Goal: Ask a question

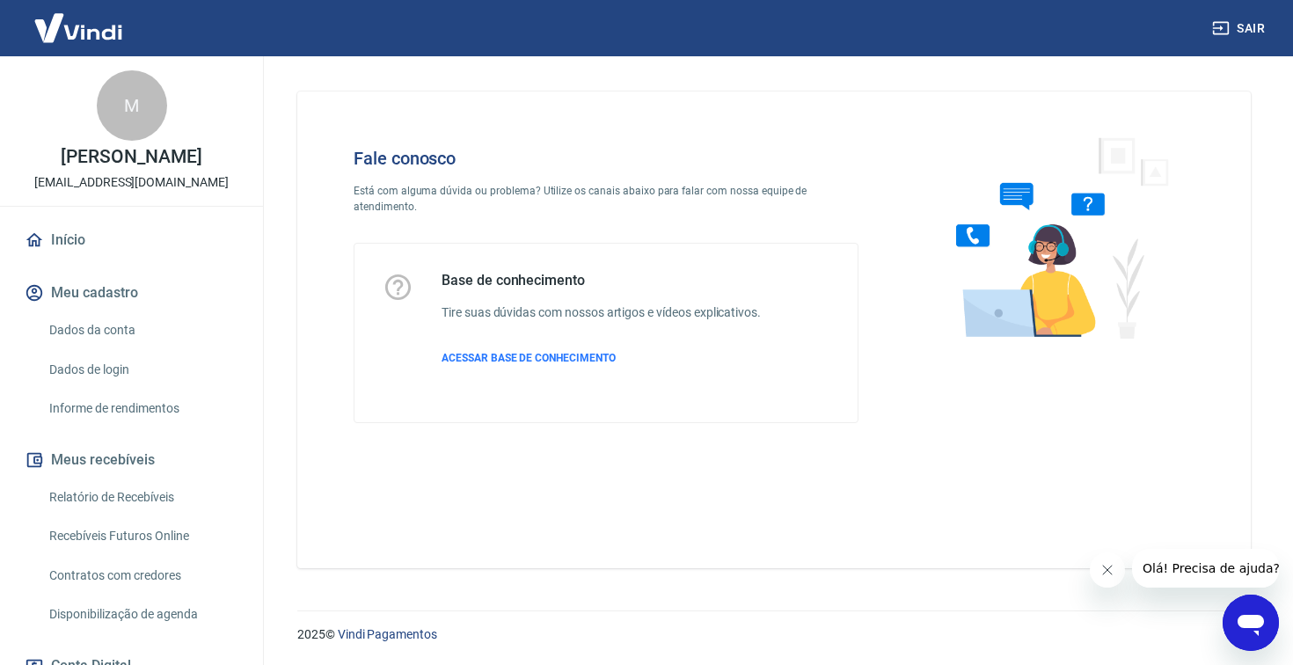
click at [1264, 616] on icon "Abrir janela de mensagens" at bounding box center [1251, 623] width 32 height 32
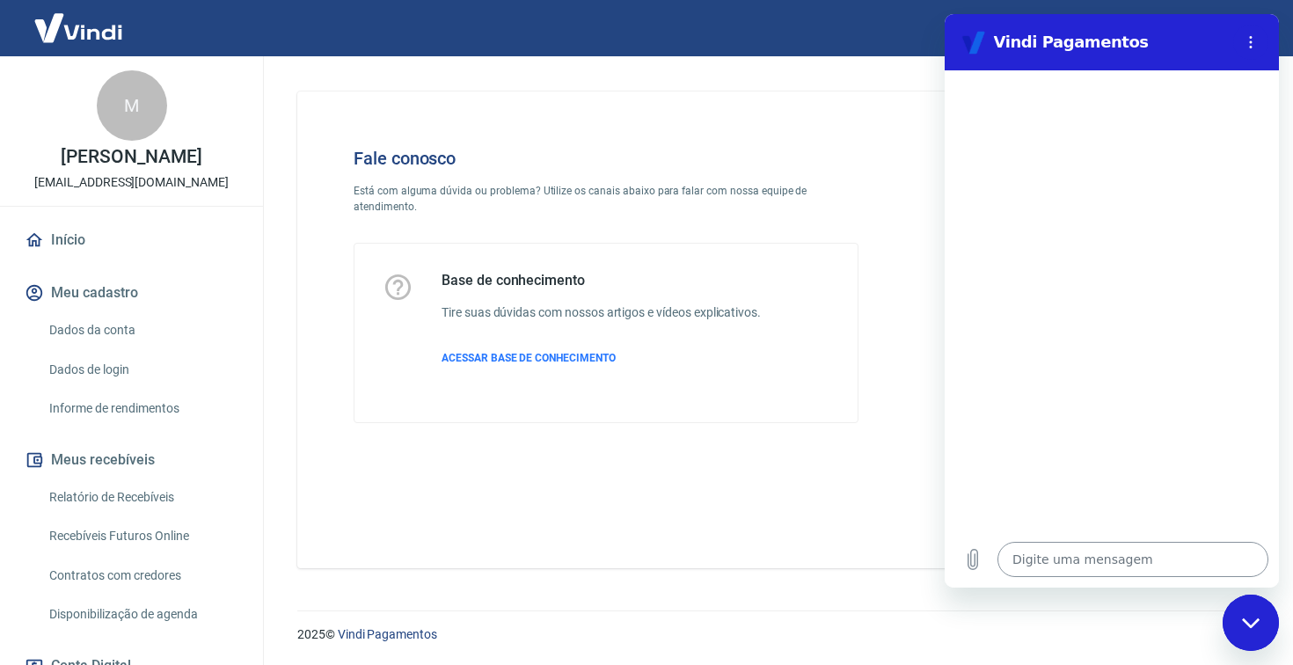
click at [1076, 562] on textarea at bounding box center [1132, 559] width 271 height 35
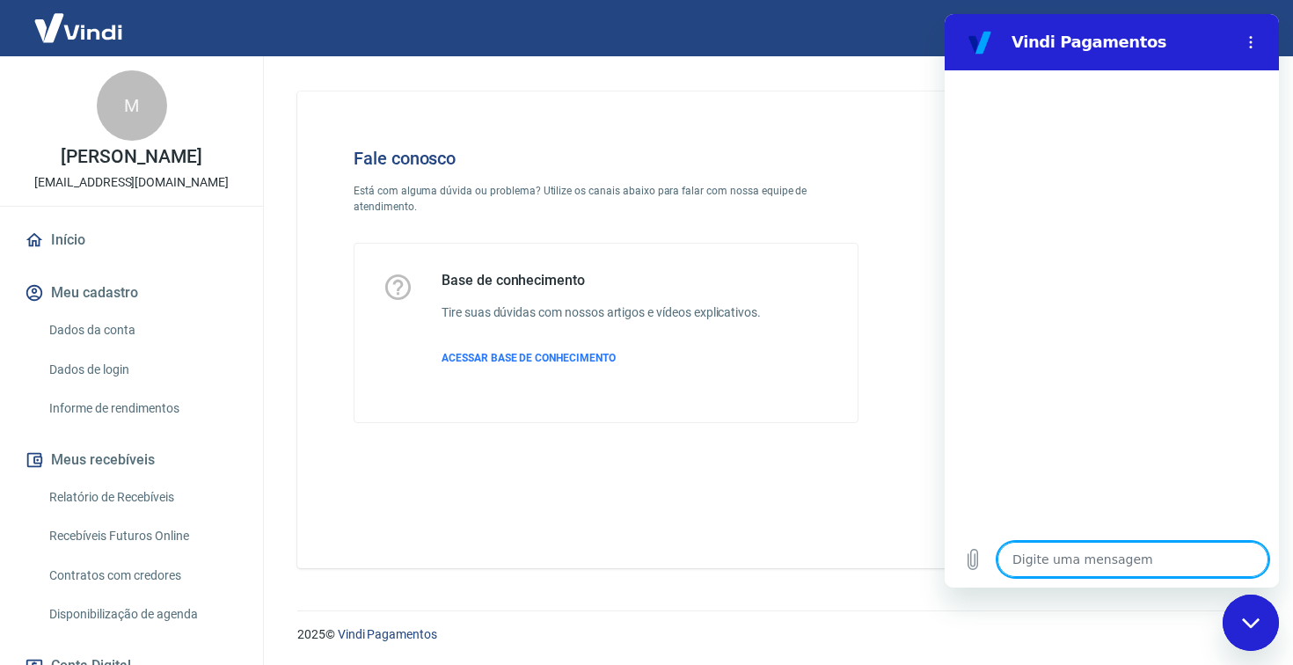
type textarea "O"
type textarea "x"
type textarea "Ol"
type textarea "x"
type textarea "Ol'"
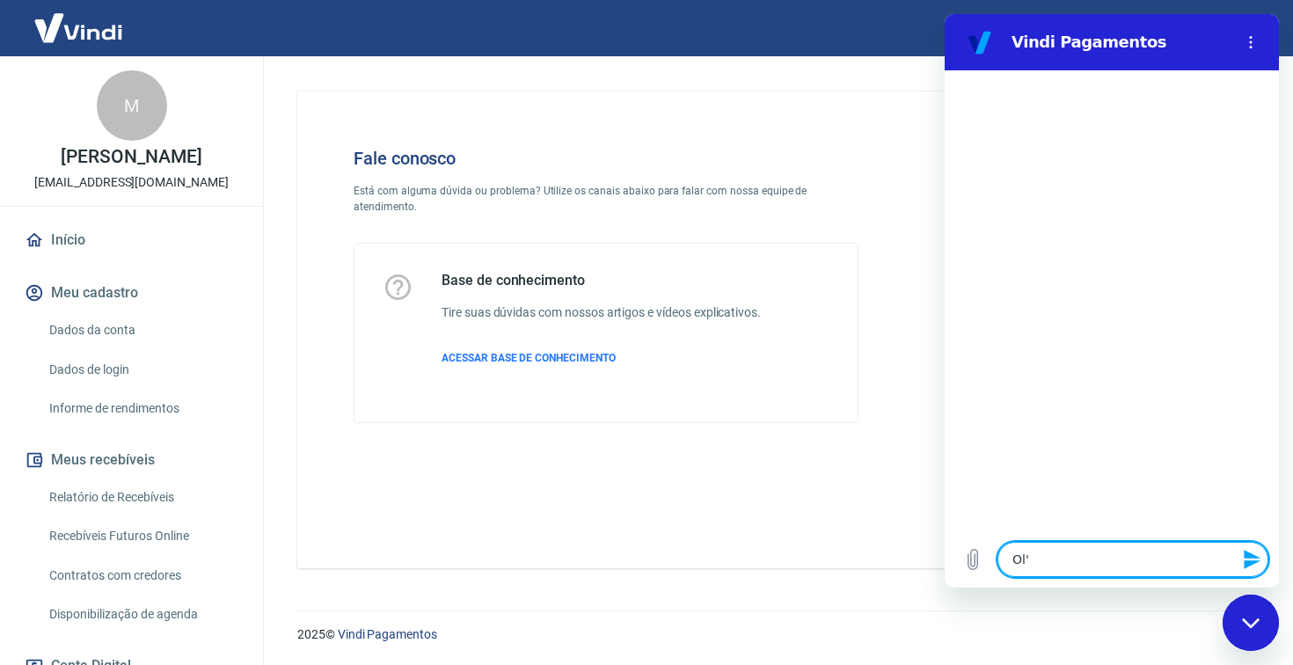
type textarea "x"
type textarea "Olá"
type textarea "x"
type textarea "Olá,"
type textarea "x"
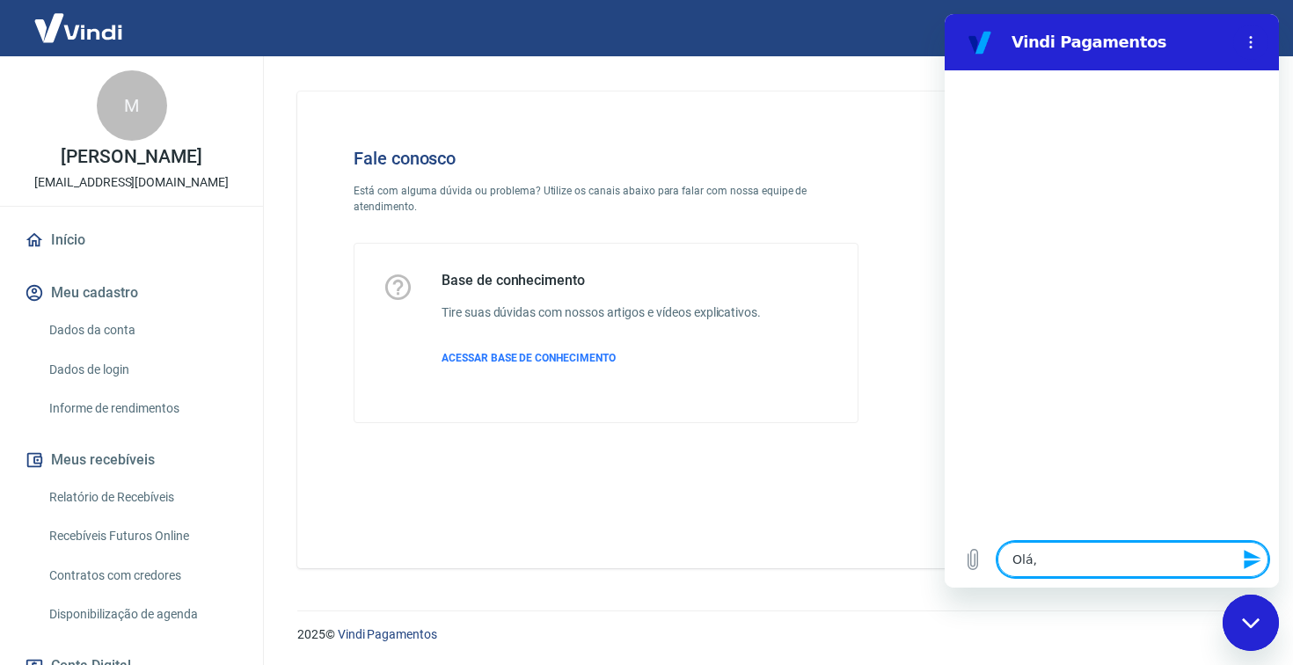
type textarea "Olá,"
type textarea "x"
type textarea "Olá, p"
type textarea "x"
type textarea "Olá, pr"
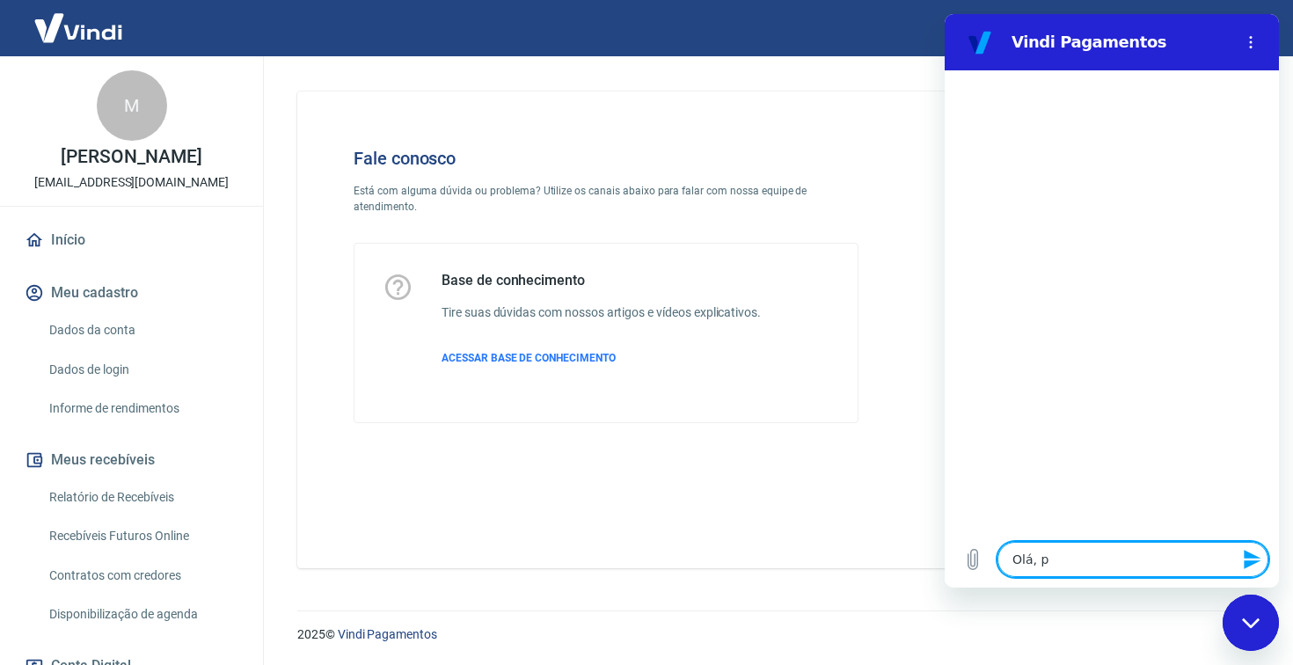
type textarea "x"
type textarea "Olá, pre"
type textarea "x"
type textarea "Olá, prec"
type textarea "x"
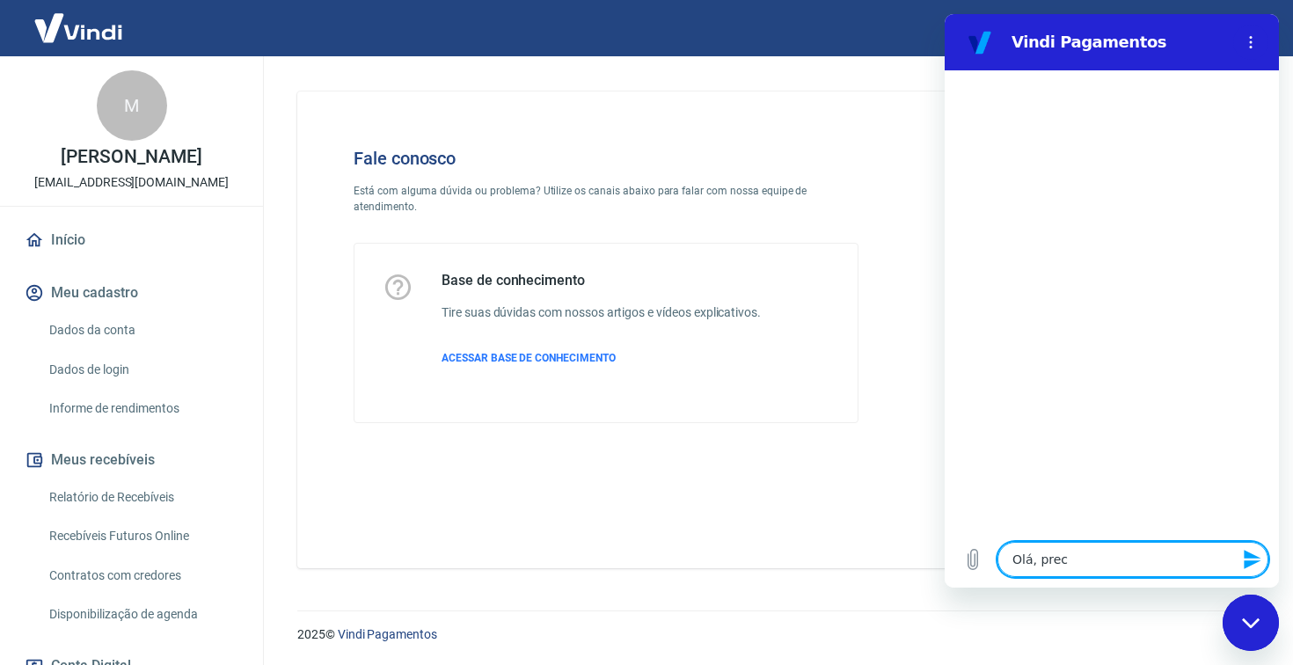
type textarea "Olá, preci"
type textarea "x"
type textarea "Olá, precis"
type textarea "x"
type textarea "Olá, preciso"
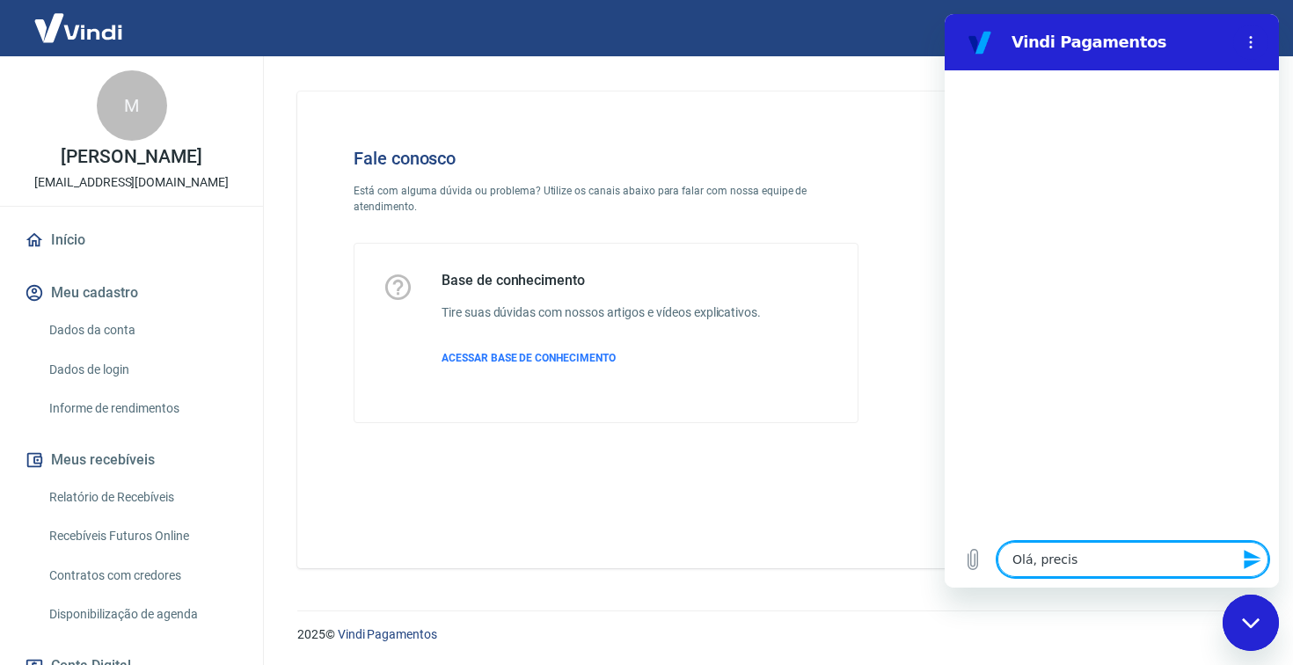
type textarea "x"
type textarea "Olá, preciso"
type textarea "x"
type textarea "Olá, preciso f"
type textarea "x"
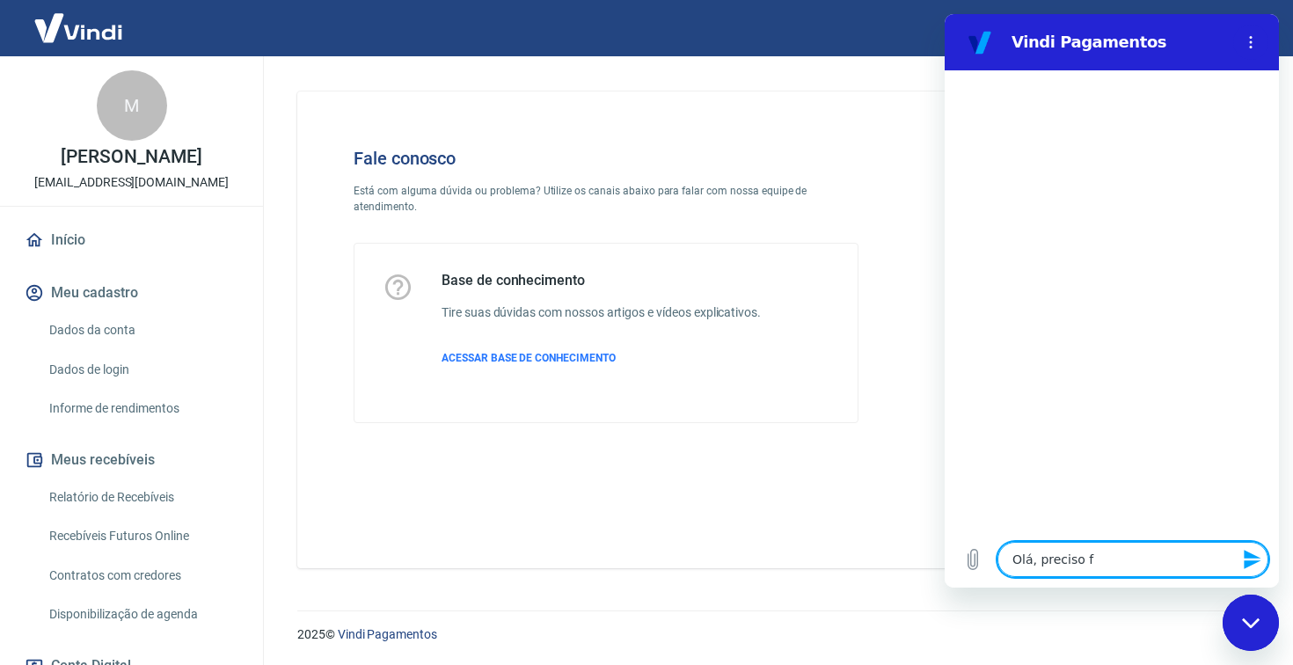
type textarea "Olá, preciso fa"
type textarea "x"
type textarea "Olá, preciso fal"
type textarea "x"
type textarea "Olá, preciso fala"
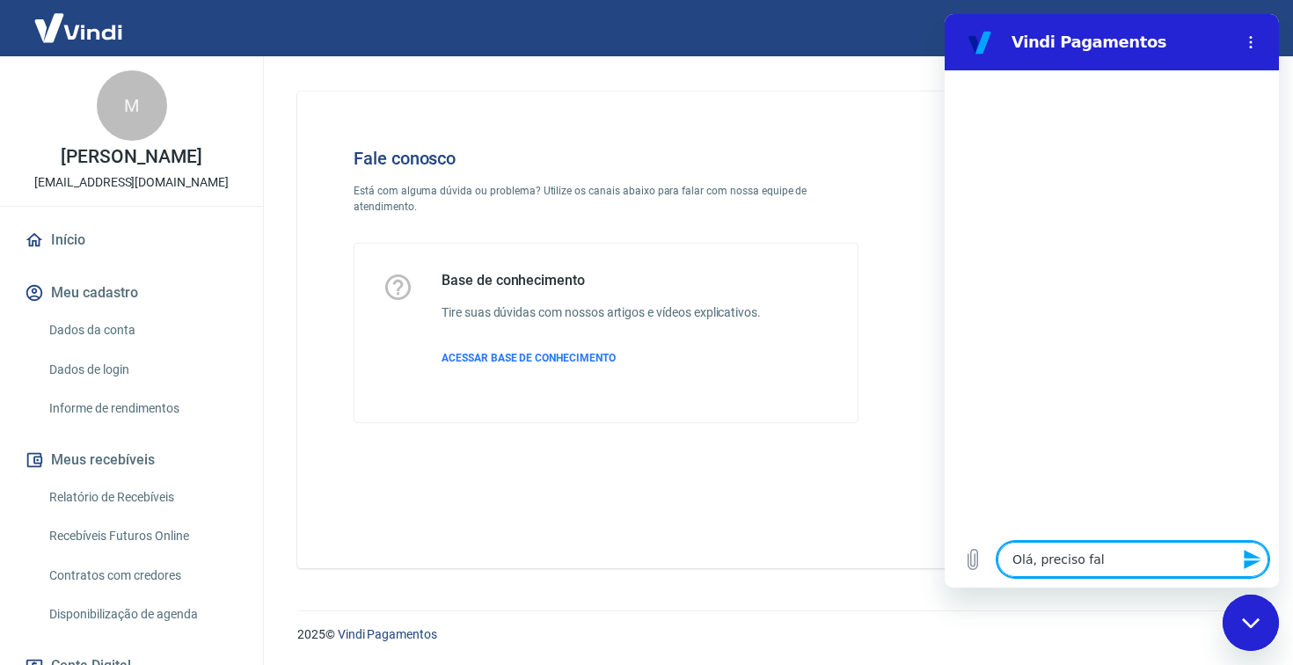
type textarea "x"
type textarea "Olá, preciso falar"
type textarea "x"
type textarea "Olá, preciso falar"
type textarea "x"
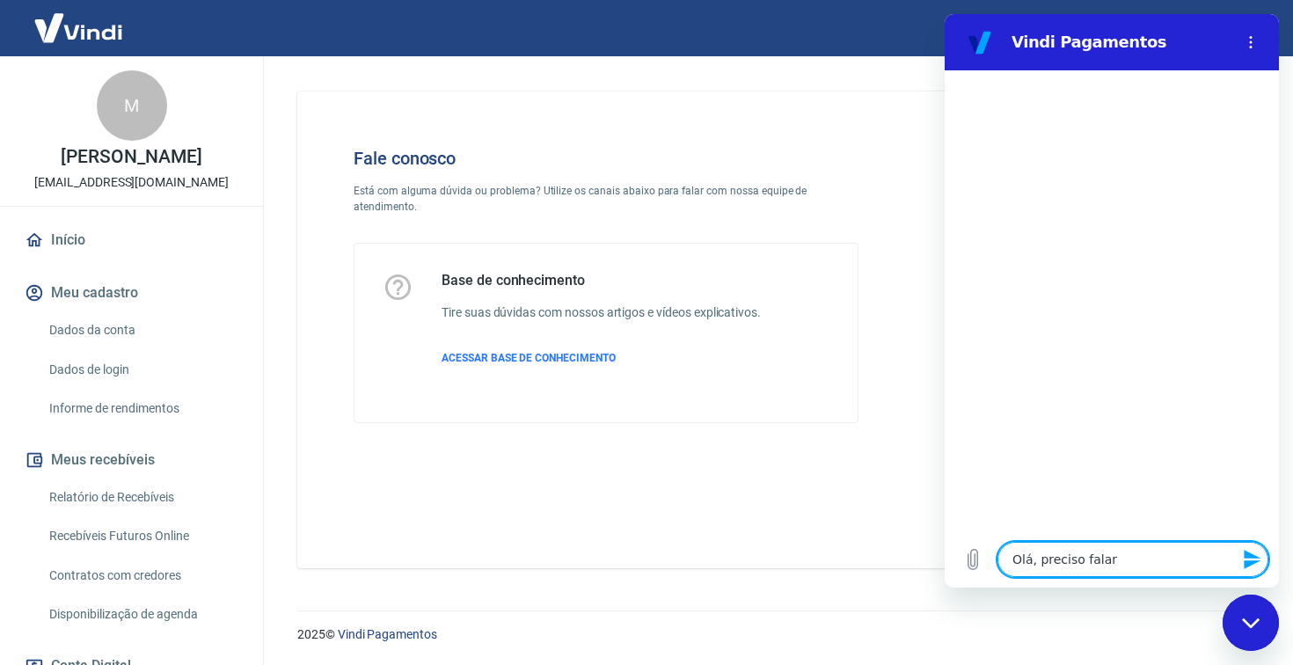
type textarea "Olá, preciso falar s"
type textarea "x"
type textarea "Olá, preciso falar so"
type textarea "x"
type textarea "Olá, preciso falar sob"
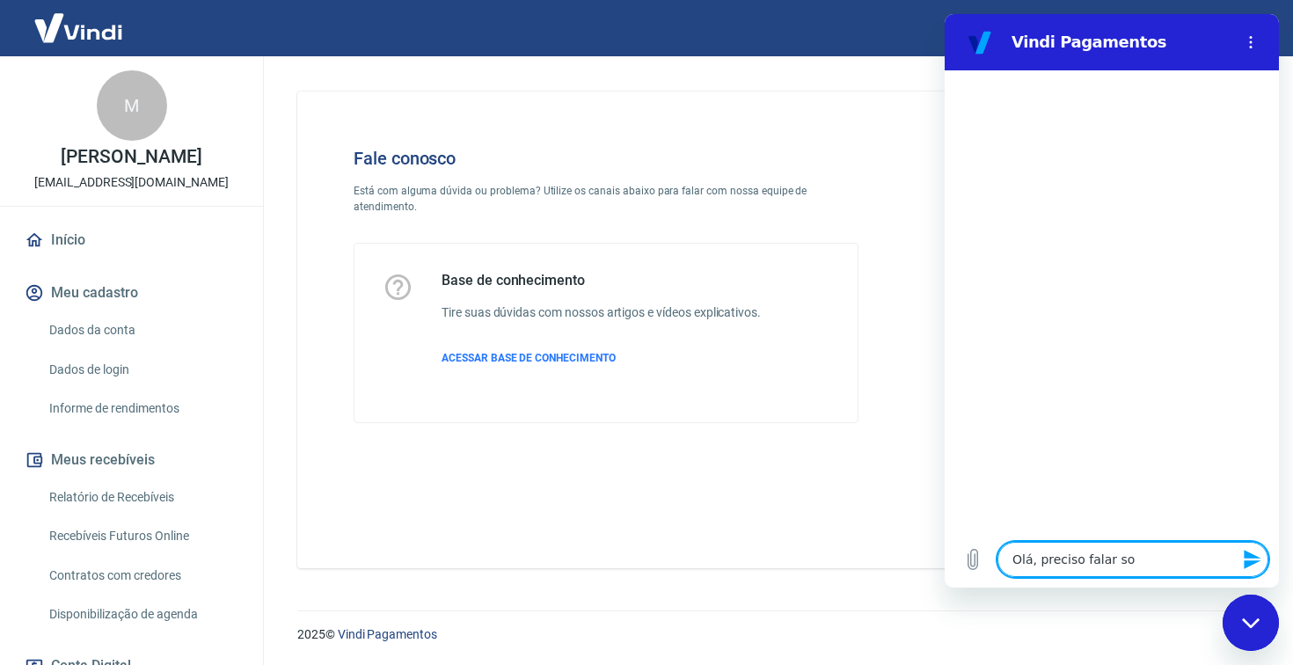
type textarea "x"
type textarea "Olá, preciso falar sobr"
type textarea "x"
type textarea "Olá, preciso falar sobre"
type textarea "x"
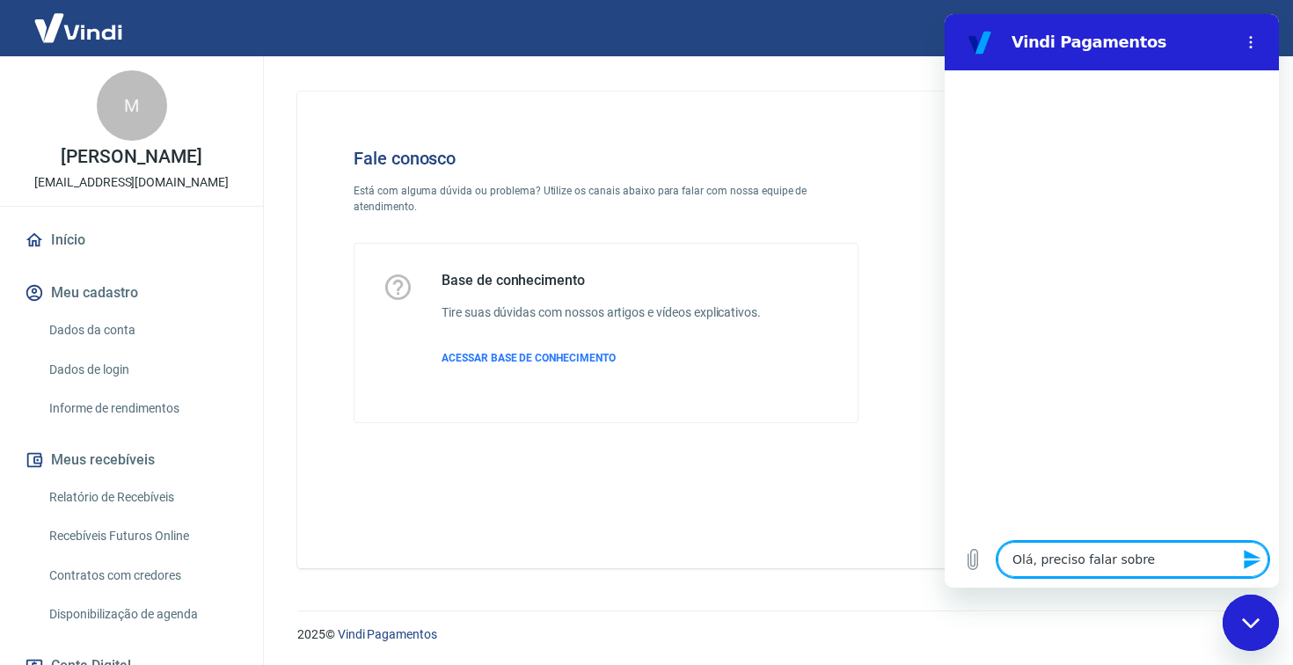
type textarea "Olá, preciso falar sobre"
type textarea "x"
type textarea "Olá, preciso falar sobre t"
type textarea "x"
type textarea "Olá, preciso falar sobre ta"
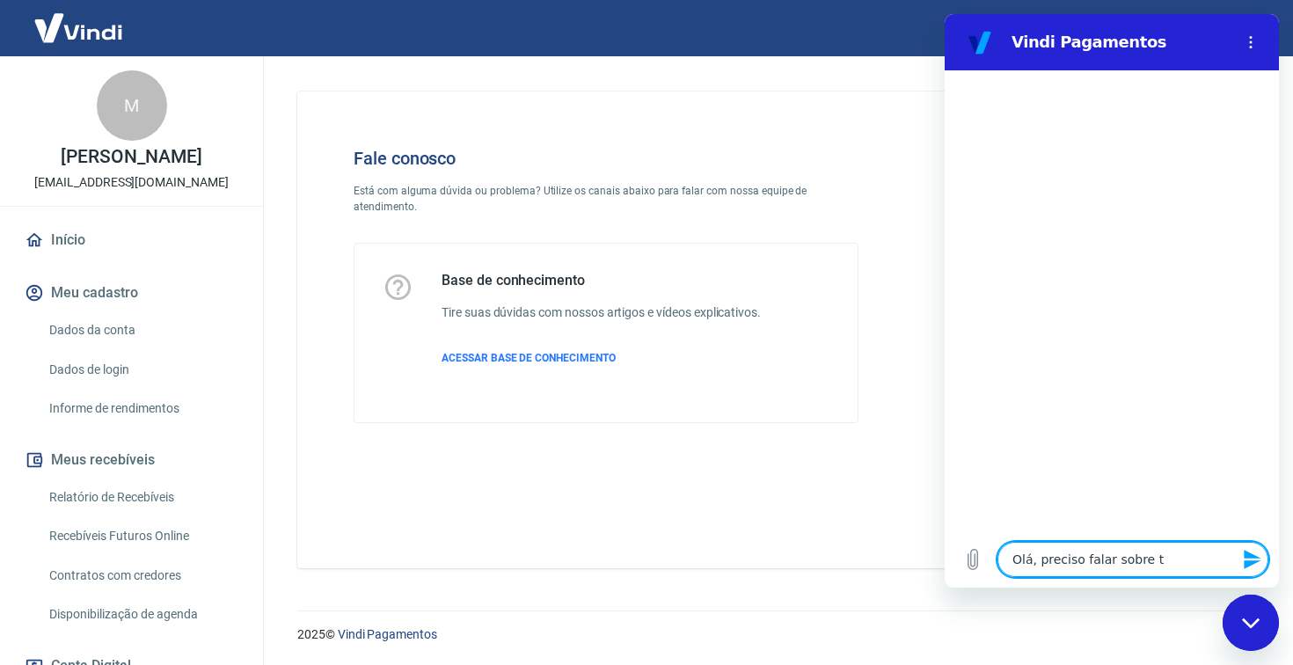
type textarea "x"
type textarea "Olá, preciso falar sobre tax"
type textarea "x"
type textarea "Olá, preciso falar sobre taxa"
type textarea "x"
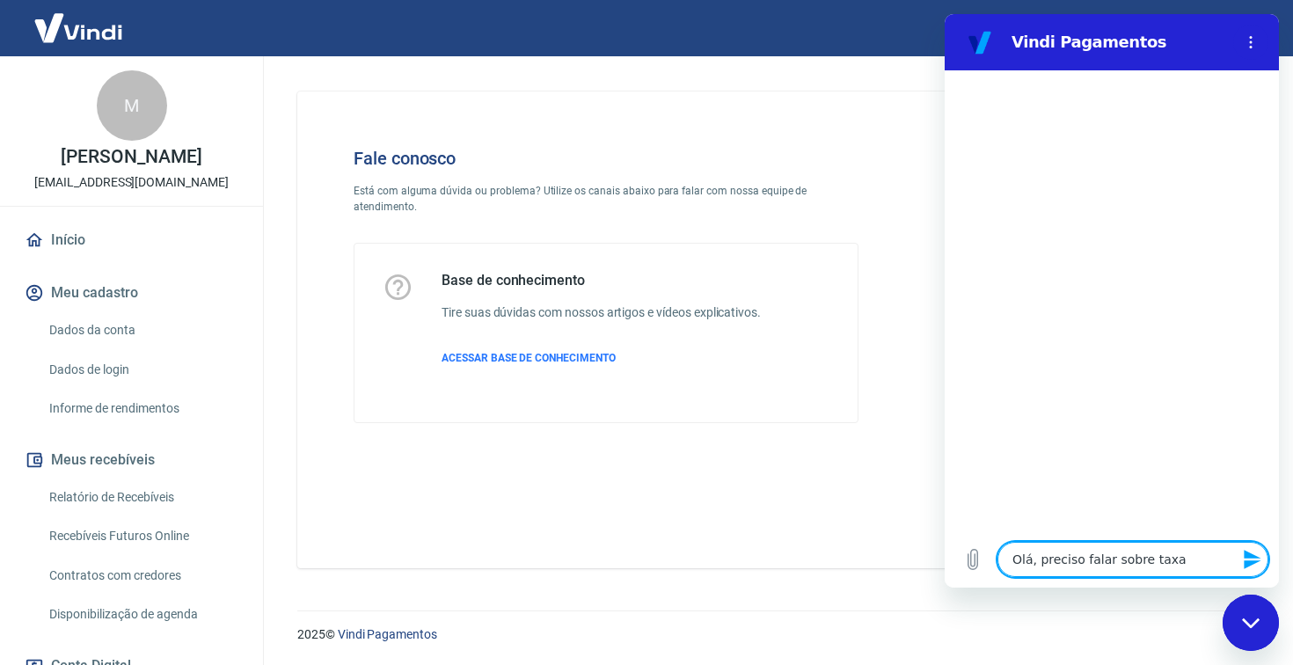
type textarea "Olá, preciso falar sobre taxas"
type textarea "x"
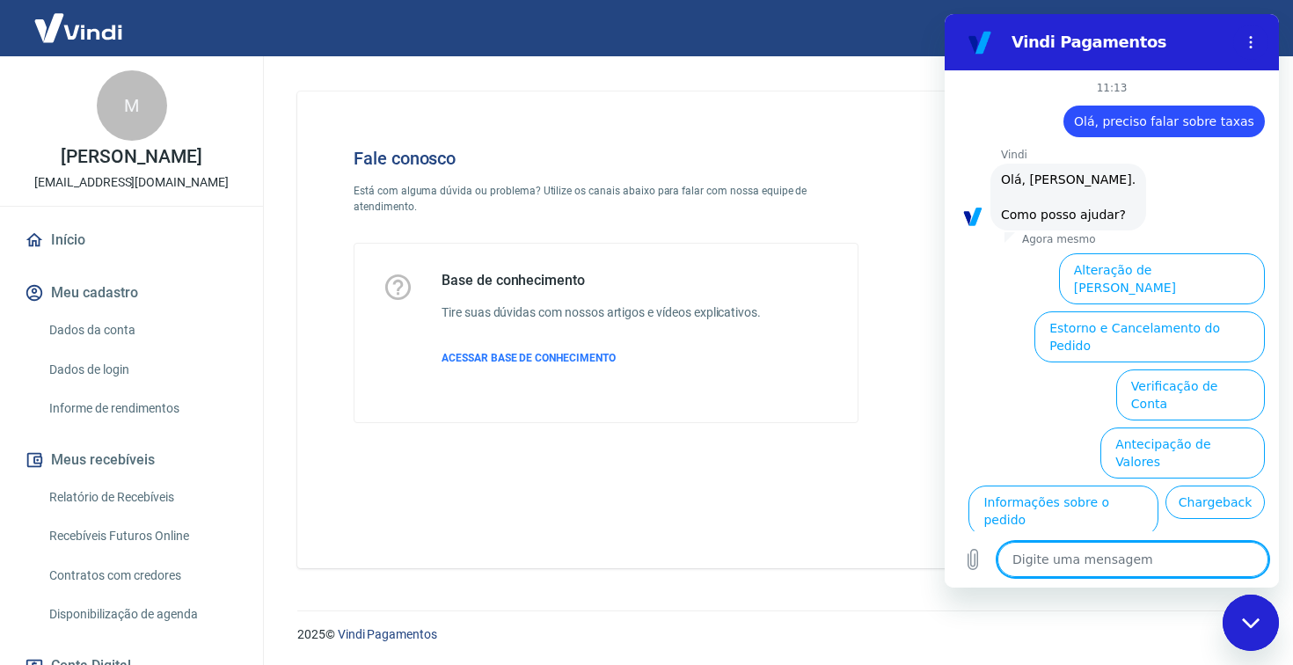
scroll to position [84, 0]
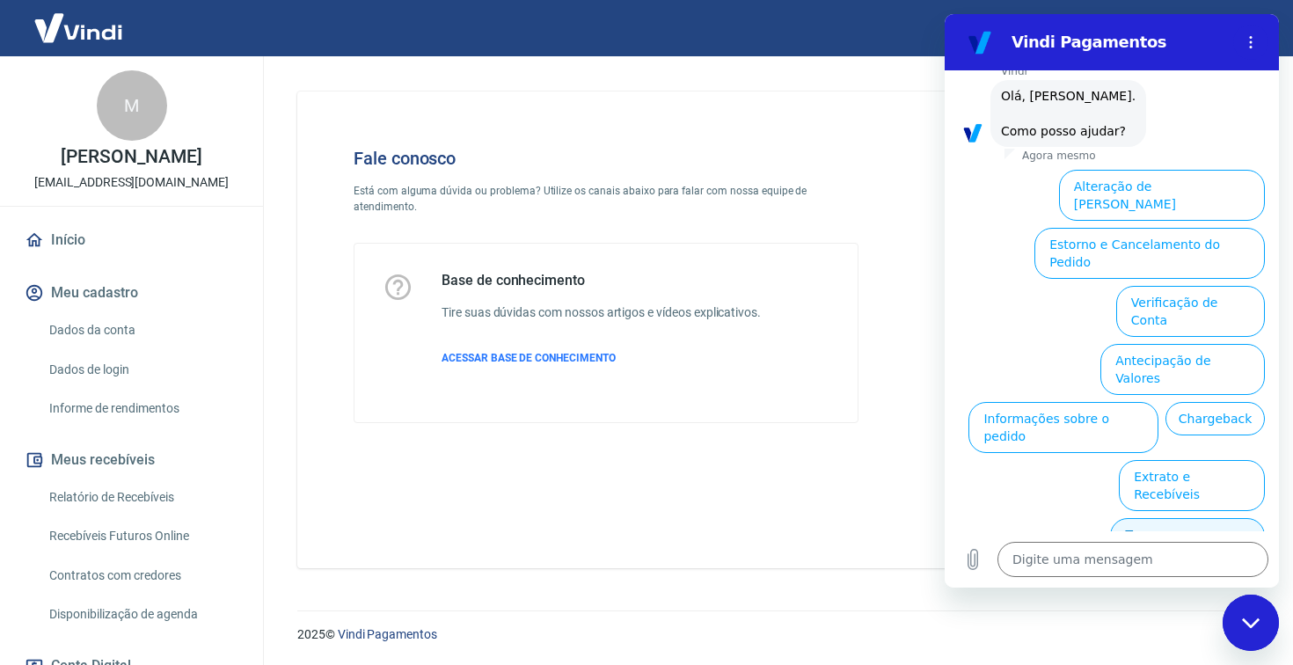
click at [1139, 518] on button "Taxas e Parcelamento" at bounding box center [1187, 543] width 155 height 51
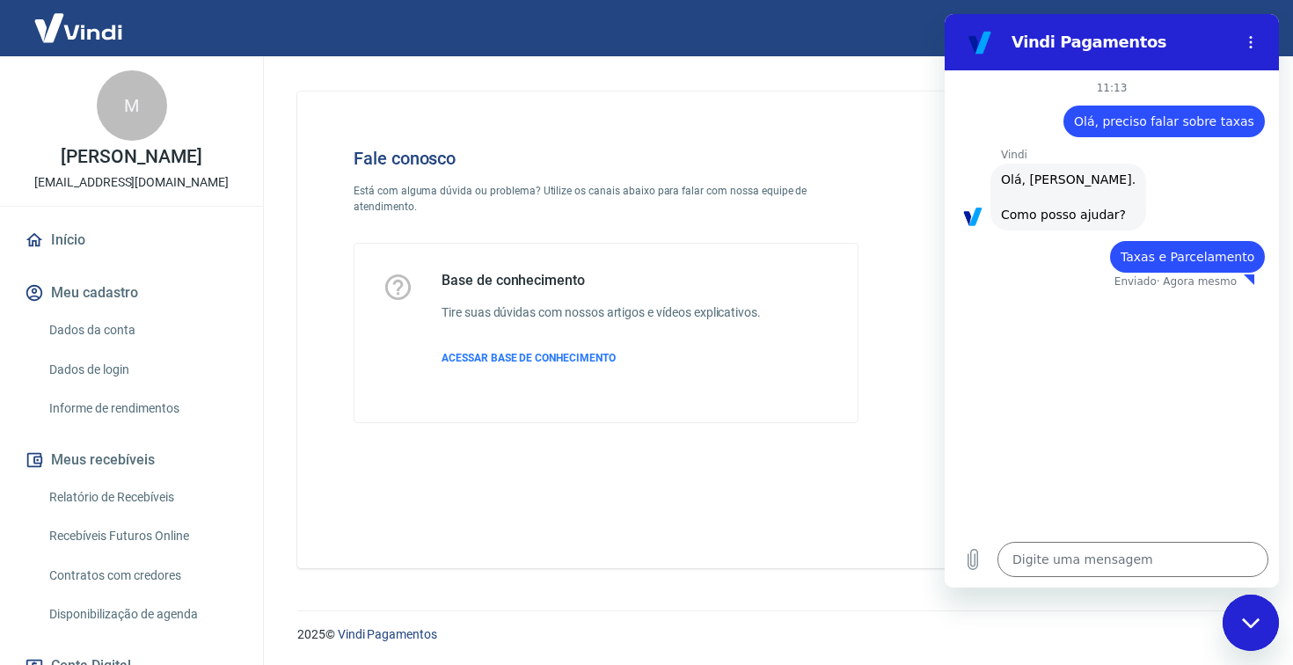
type textarea "x"
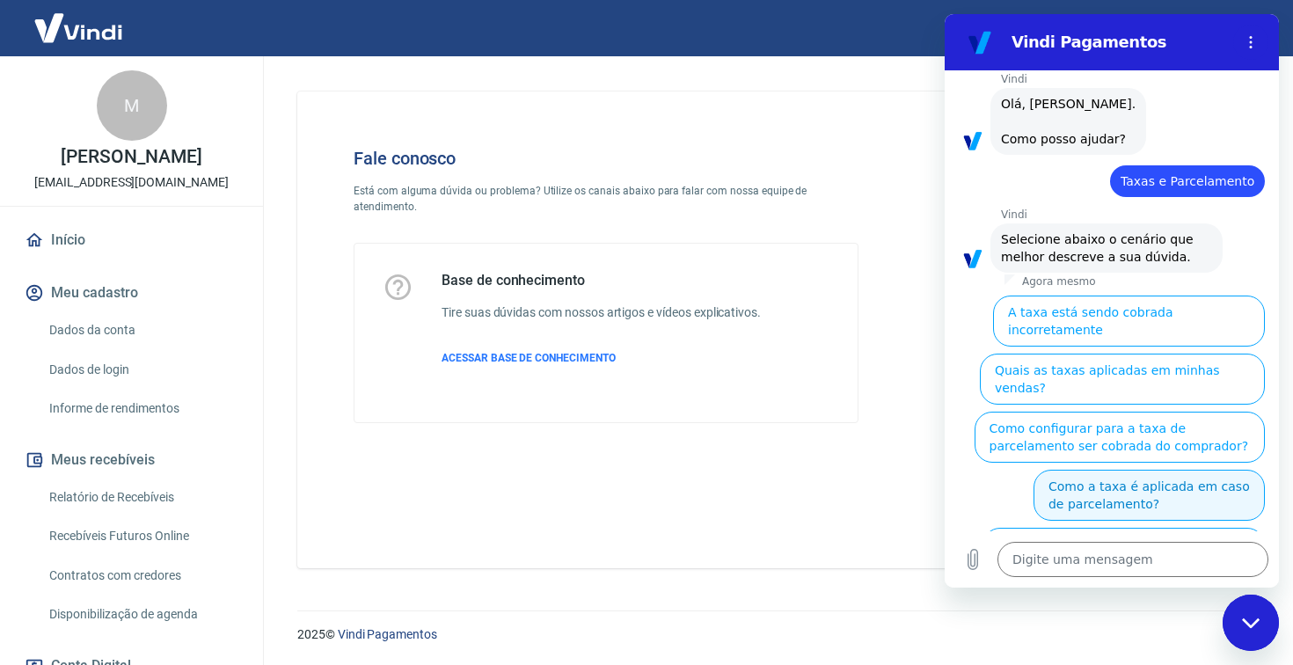
scroll to position [75, 0]
click at [1093, 556] on textarea at bounding box center [1132, 559] width 271 height 35
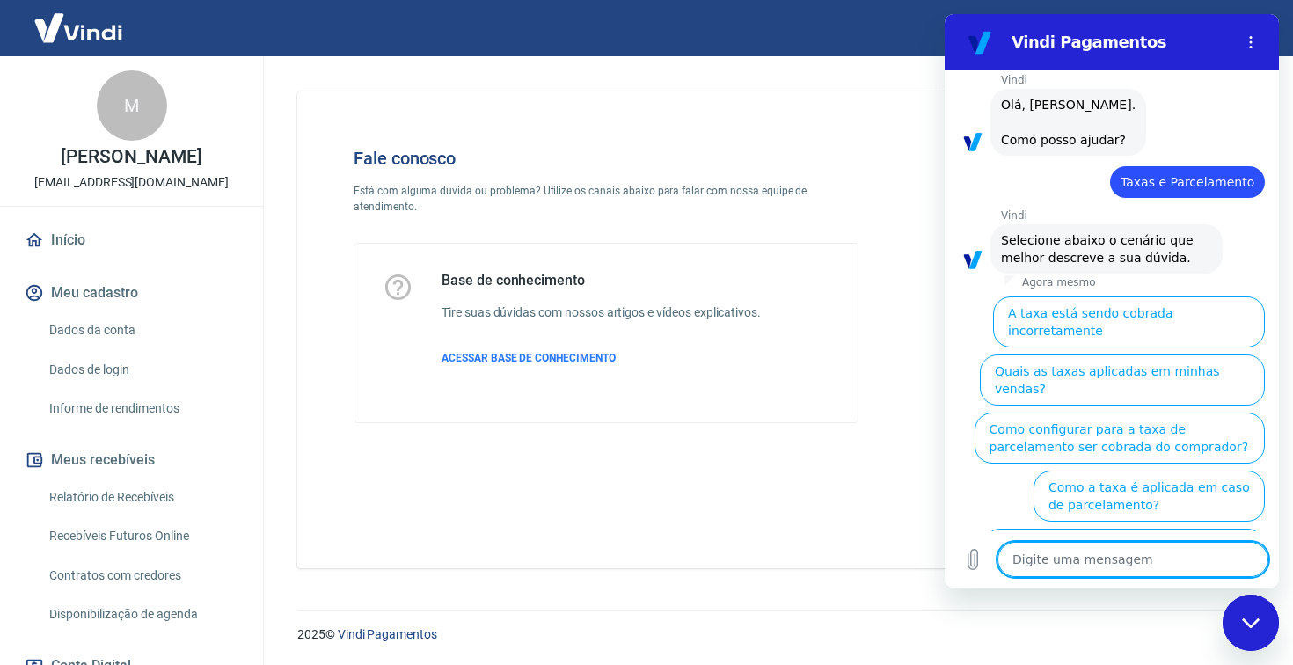
type textarea "n"
type textarea "x"
type textarea "ne"
type textarea "x"
type textarea "nen"
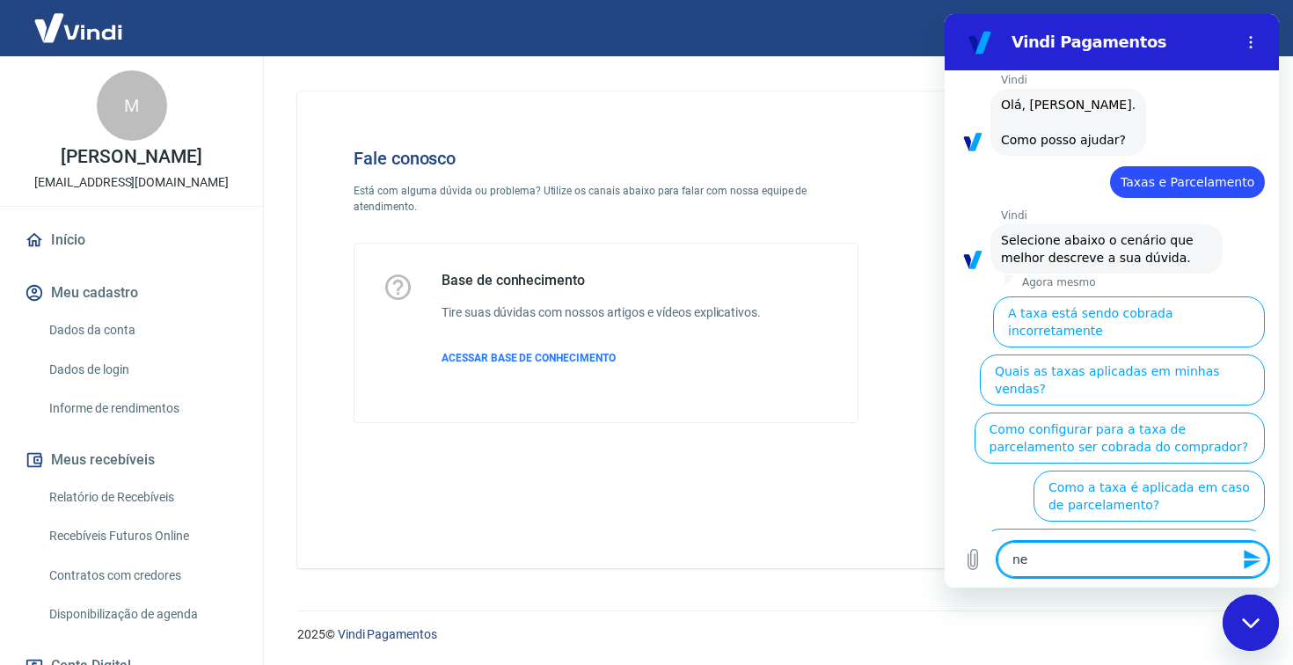
type textarea "x"
type textarea "nenh"
type textarea "x"
type textarea "nenhu"
type textarea "x"
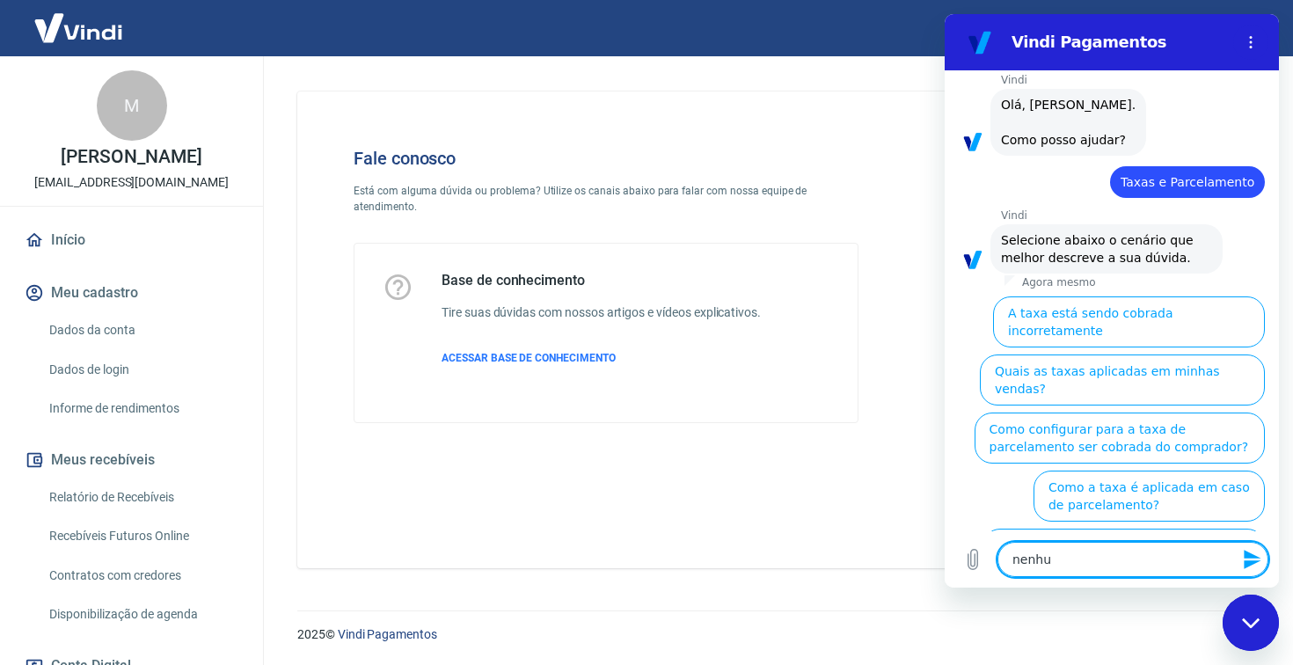
type textarea "nenhum"
type textarea "x"
type textarea "nenhuma"
type textarea "x"
type textarea "nenhuma"
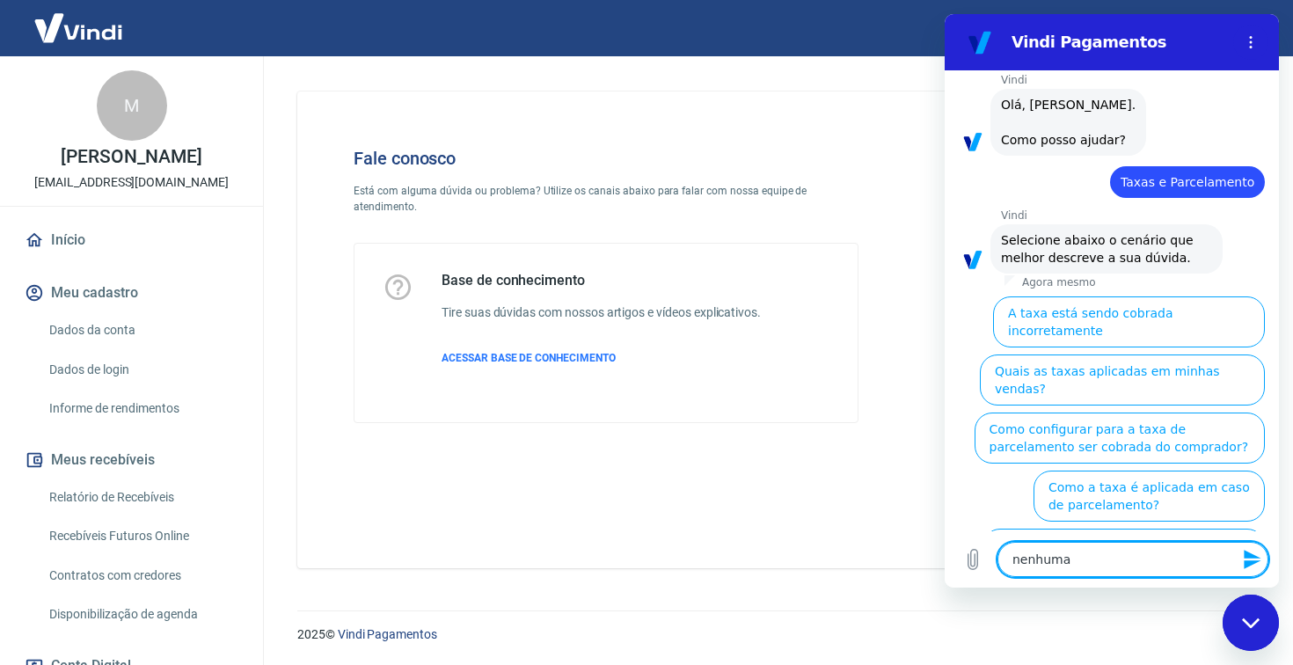
type textarea "x"
type textarea "nenhuma d"
type textarea "x"
type textarea "nenhuma da"
type textarea "x"
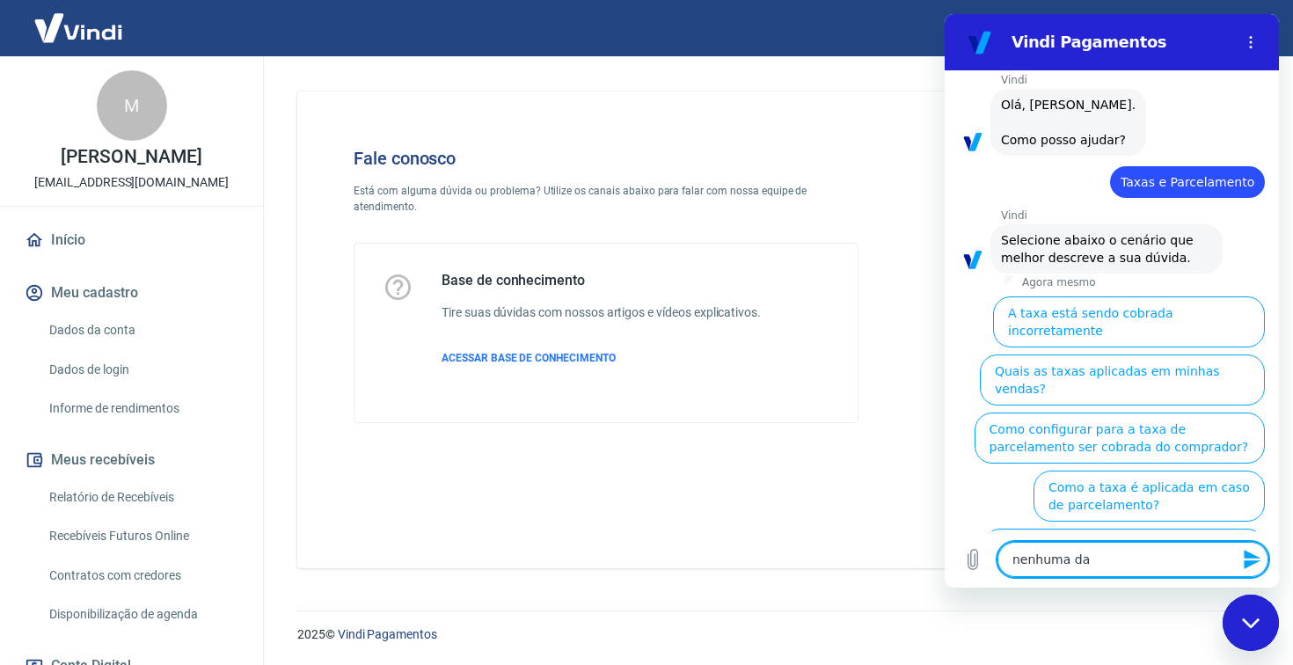
type textarea "nenhuma das"
type textarea "x"
type textarea "nenhuma das"
type textarea "x"
type textarea "nenhuma das o"
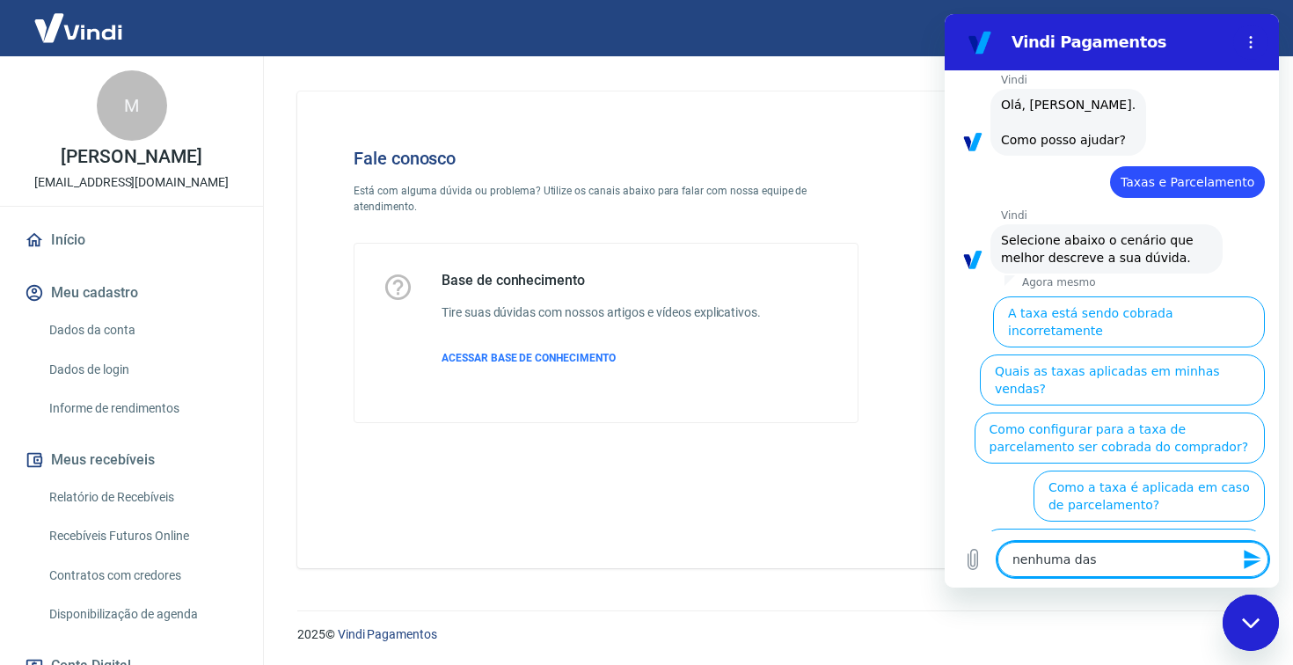
type textarea "x"
type textarea "nenhuma das op"
type textarea "x"
type textarea "nenhuma das opC"
type textarea "x"
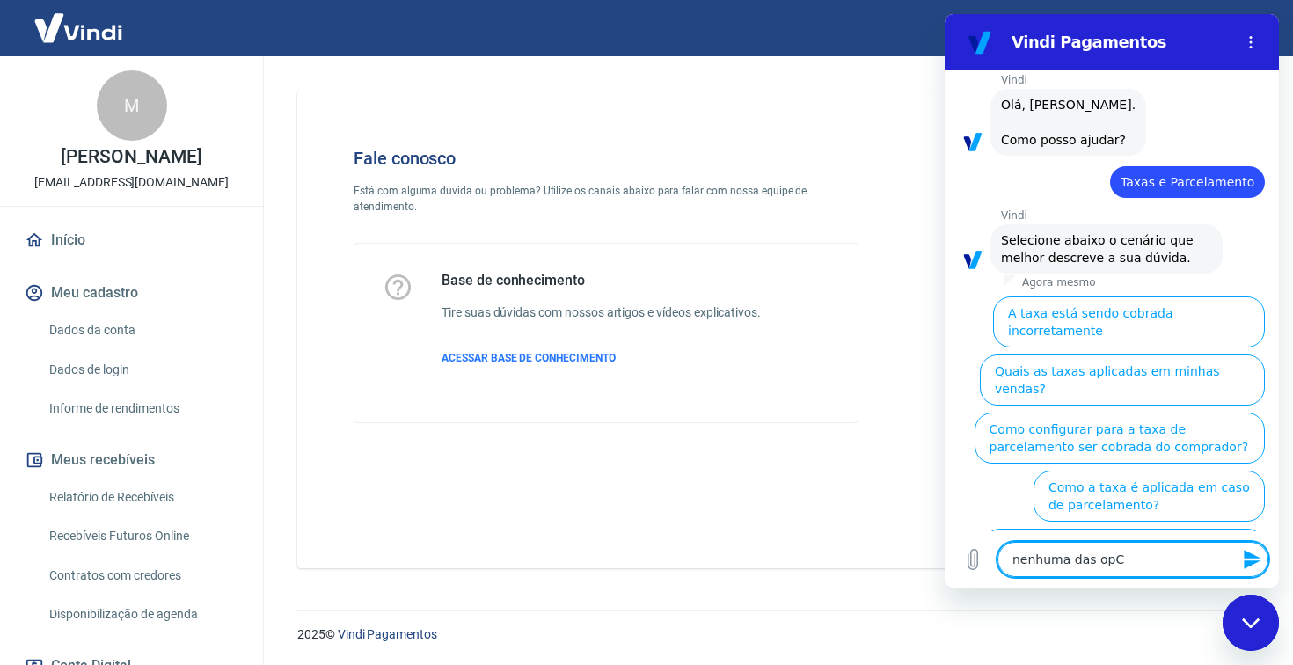
type textarea "nenhuma das op"
type textarea "x"
type textarea "nenhuma das opc"
type textarea "x"
type textarea "nenhuma das opç"
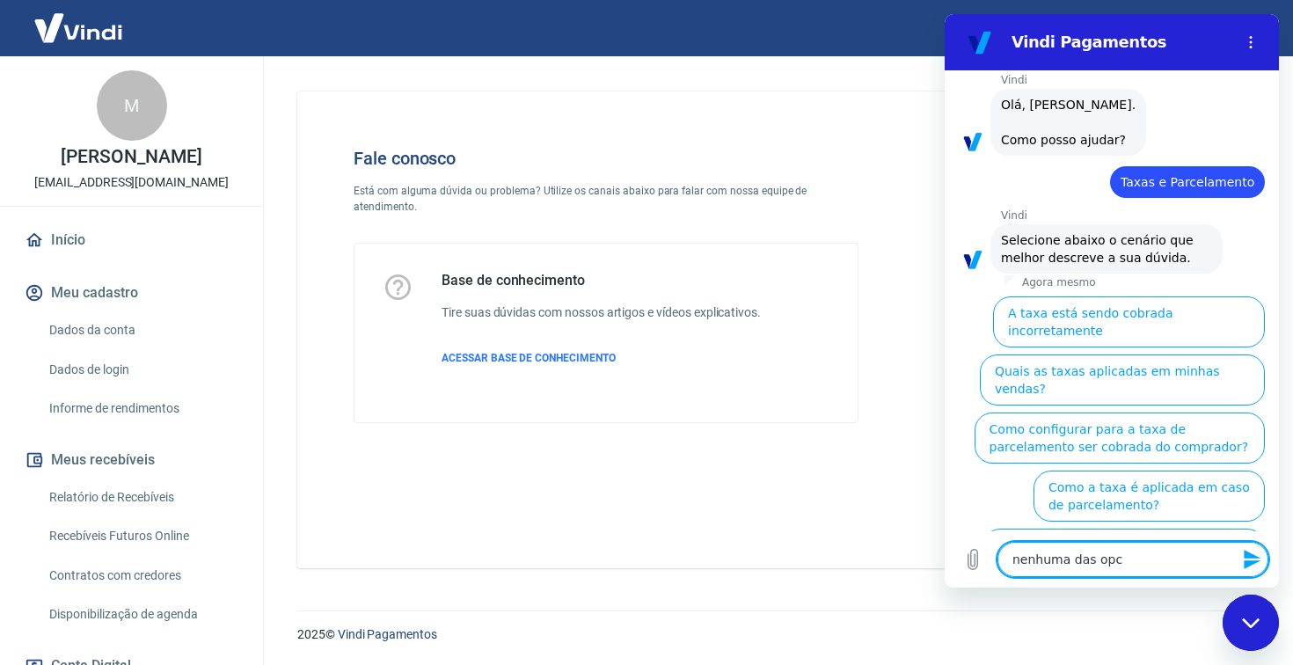
type textarea "x"
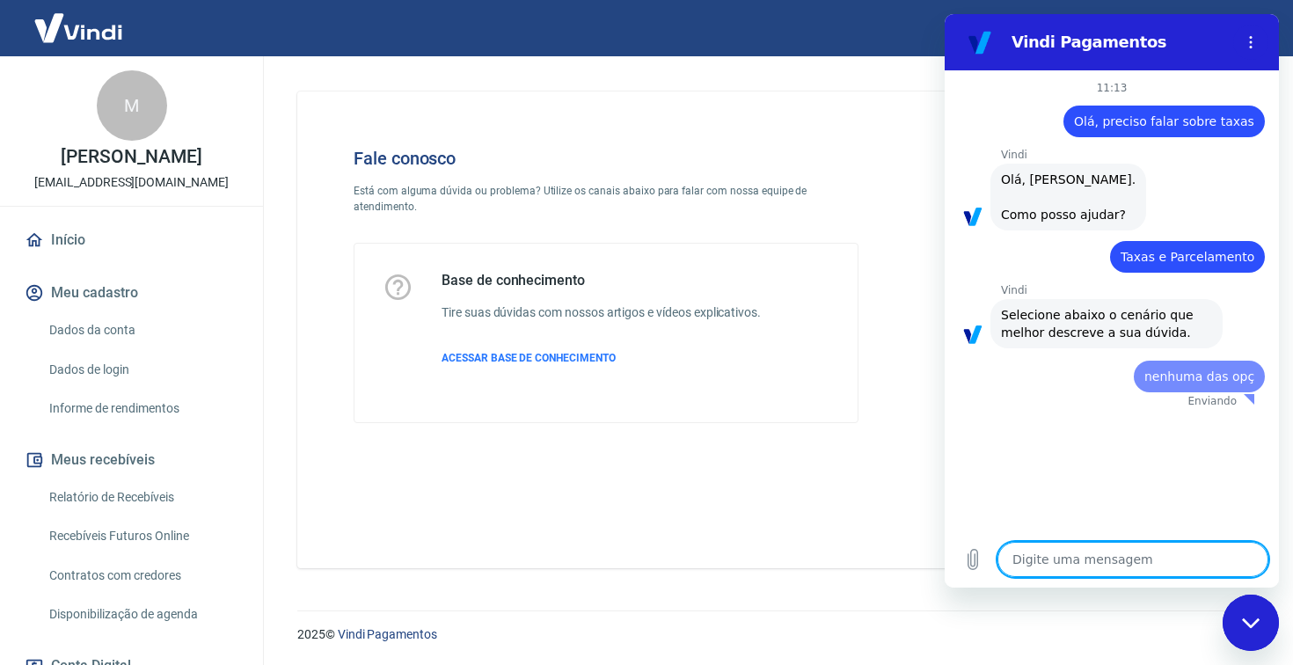
scroll to position [0, 0]
type textarea "x"
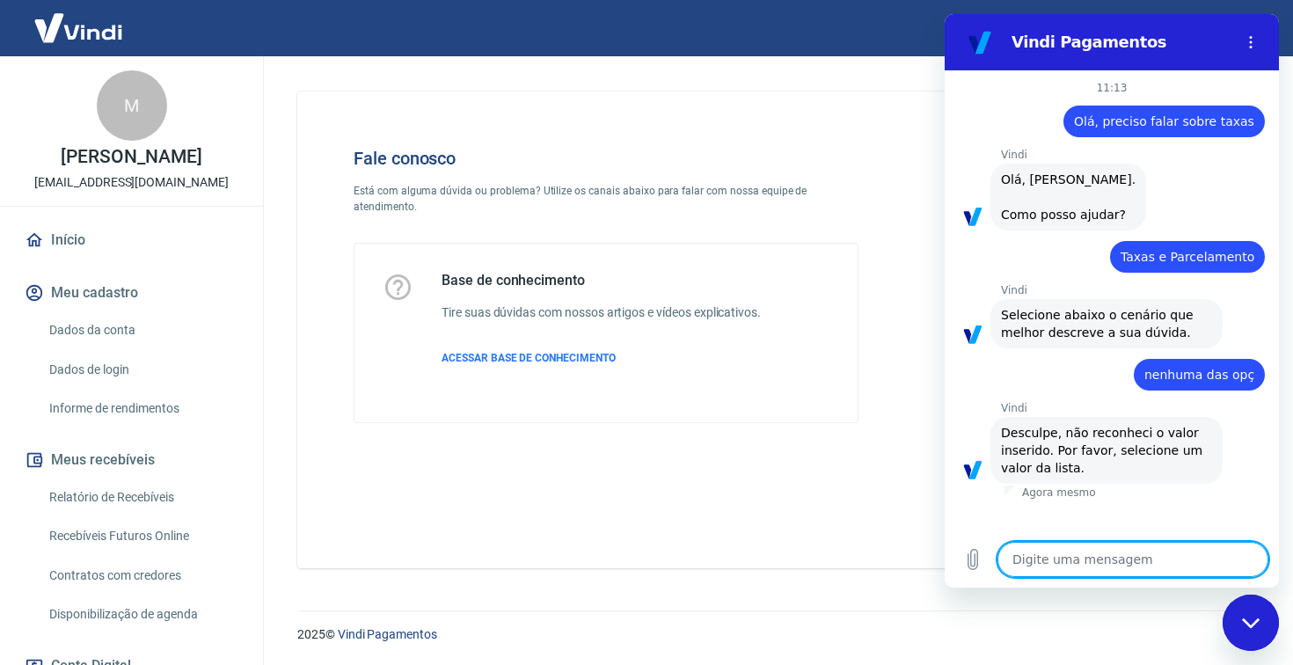
type textarea "n"
type textarea "x"
type textarea "ne"
type textarea "x"
type textarea "nen"
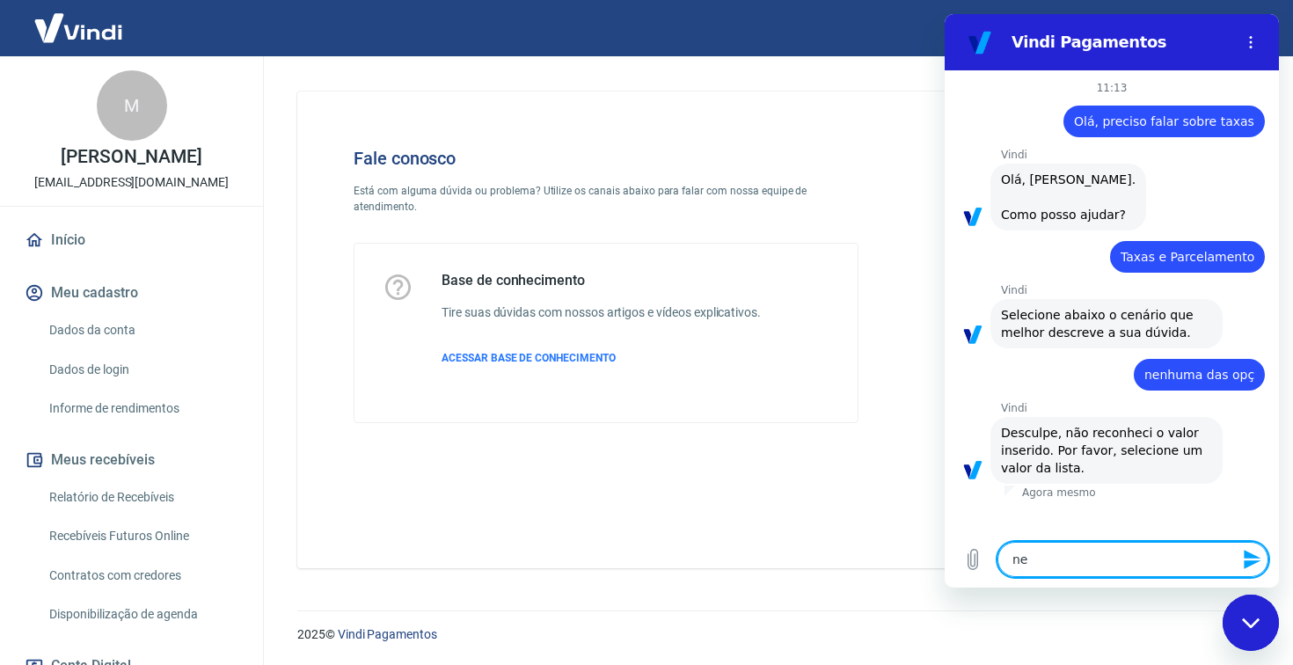
type textarea "x"
type textarea "nenh"
type textarea "x"
type textarea "nenhu"
type textarea "x"
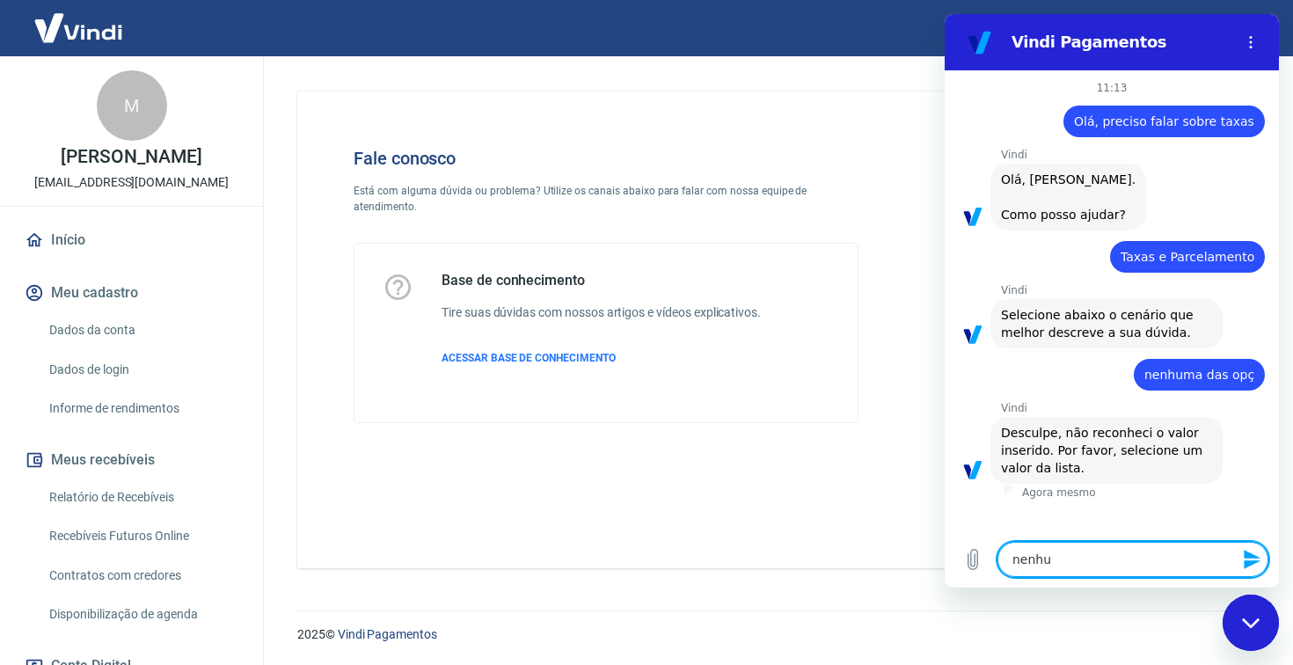
type textarea "nenhum"
type textarea "x"
type textarea "nenhuma"
type textarea "x"
type textarea "nenhuma"
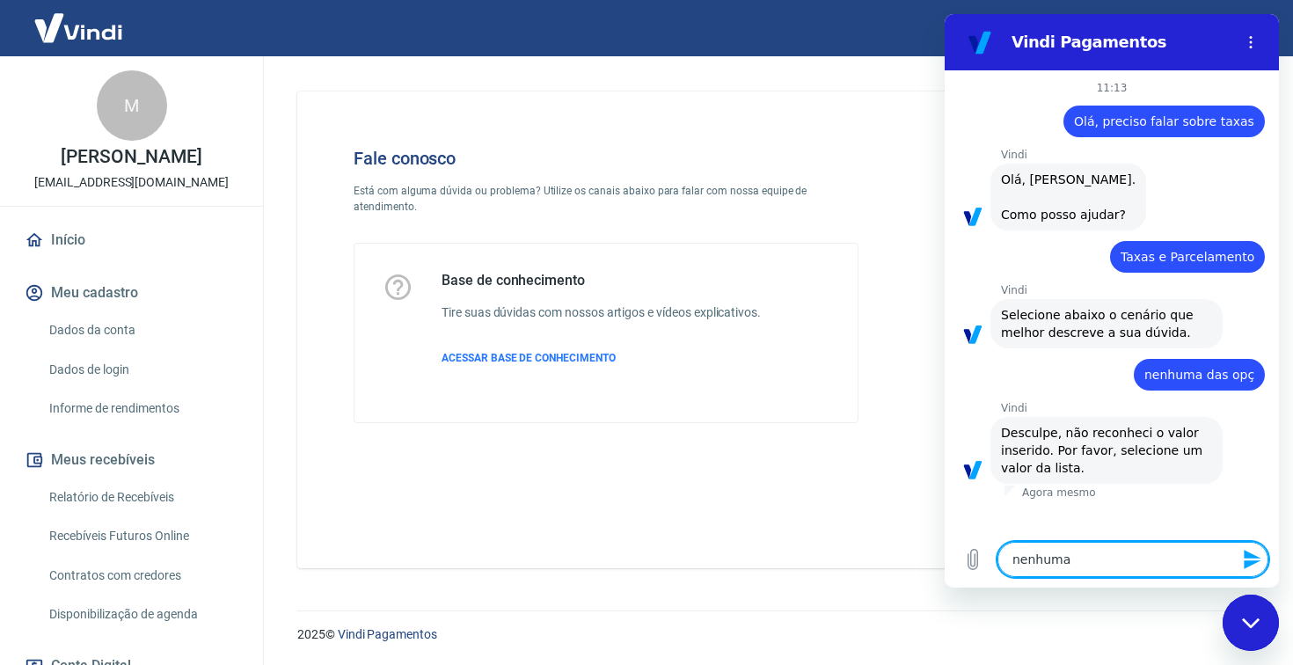
type textarea "x"
type textarea "nenhuma d"
type textarea "x"
type textarea "nenhuma da"
type textarea "x"
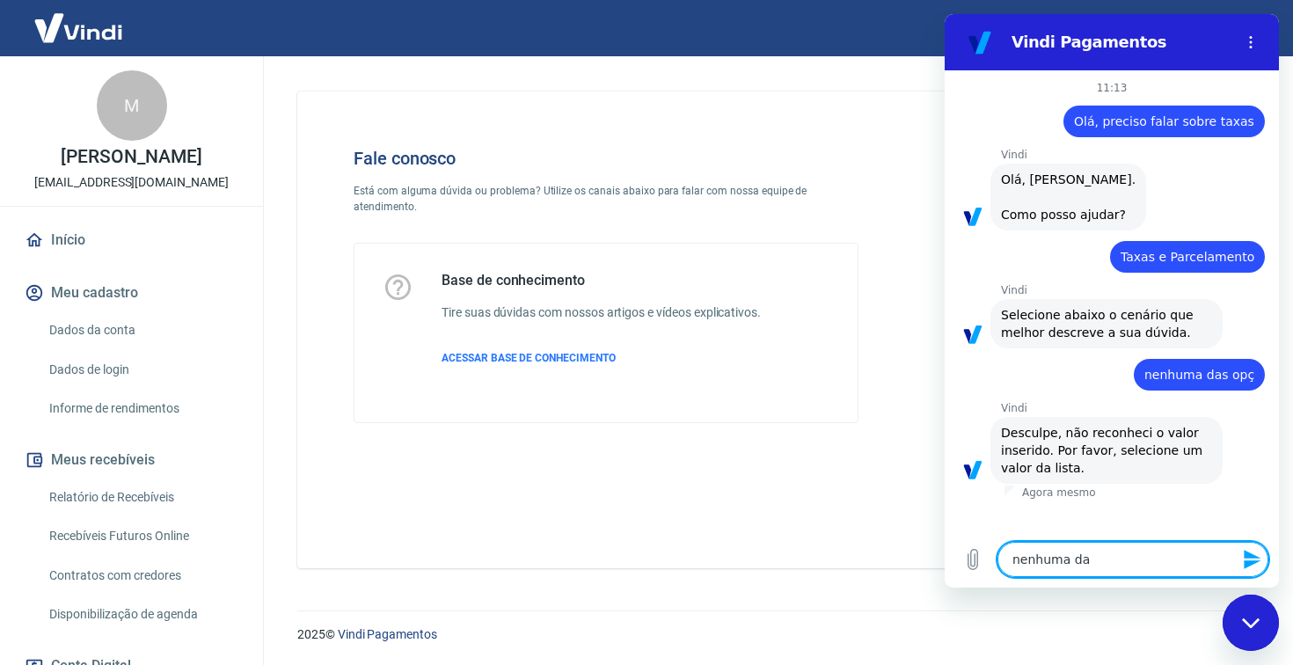
type textarea "nenhuma das"
type textarea "x"
type textarea "nenhuma das"
type textarea "x"
type textarea "nenhuma das o"
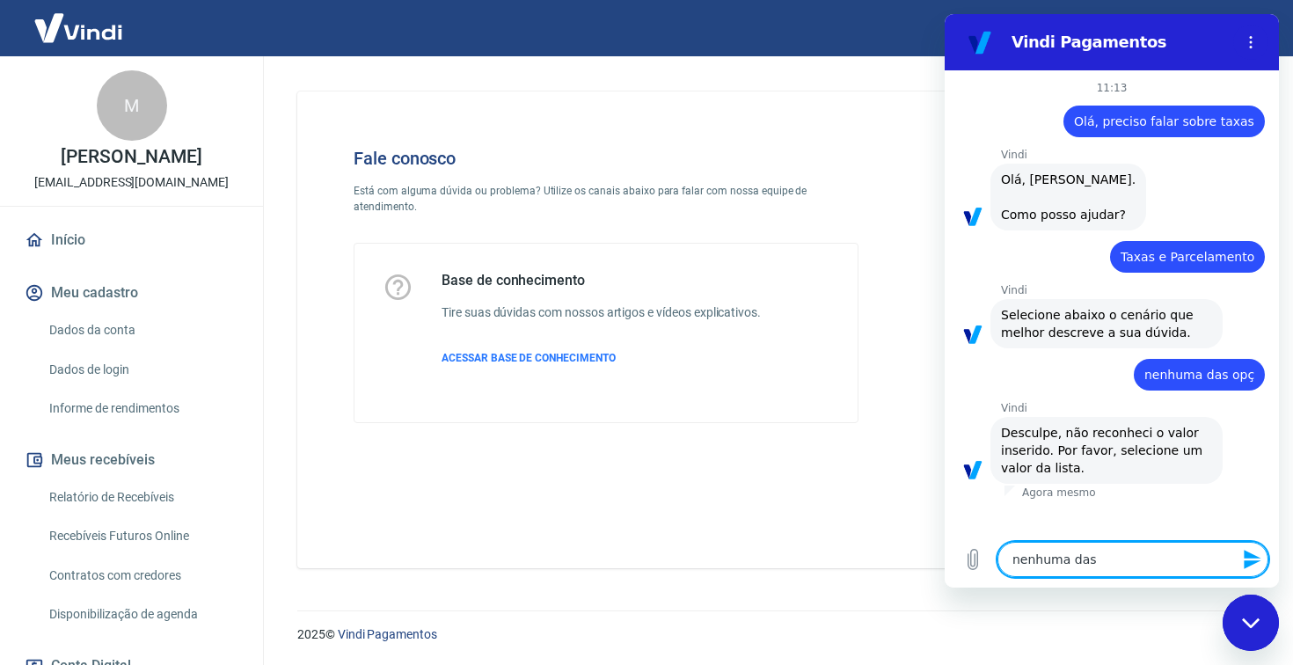
type textarea "x"
type textarea "nenhuma das op"
type textarea "x"
type textarea "nenhuma das opc"
type textarea "x"
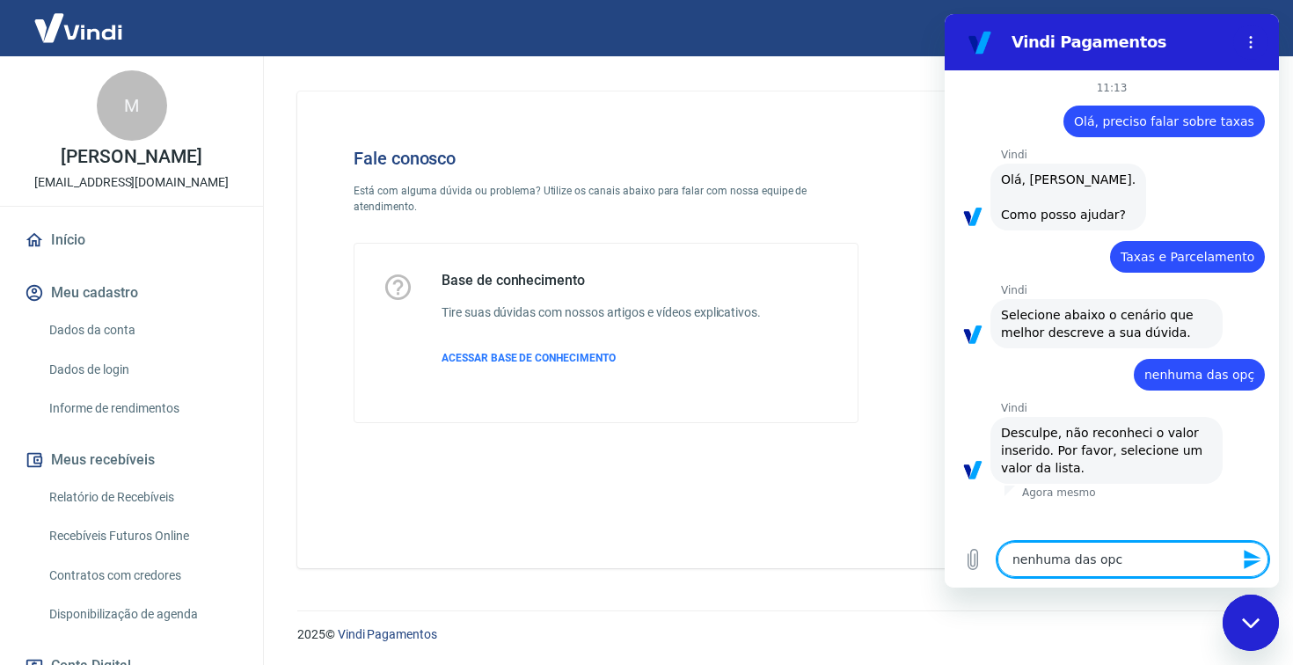
type textarea "nenhuma das opç"
type textarea "x"
type textarea "nenhuma das opço"
type textarea "x"
type textarea "nenhuma das opçõ"
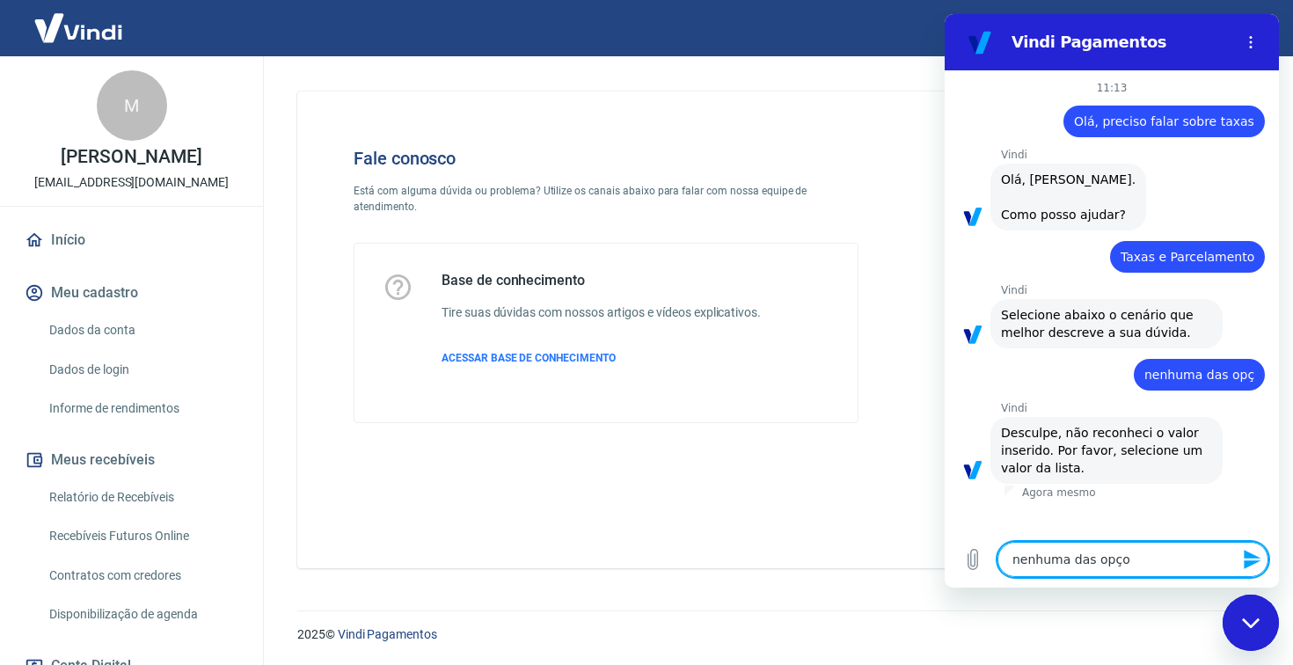
type textarea "x"
type textarea "nenhuma das opçõe"
type textarea "x"
type textarea "nenhuma das opções"
type textarea "x"
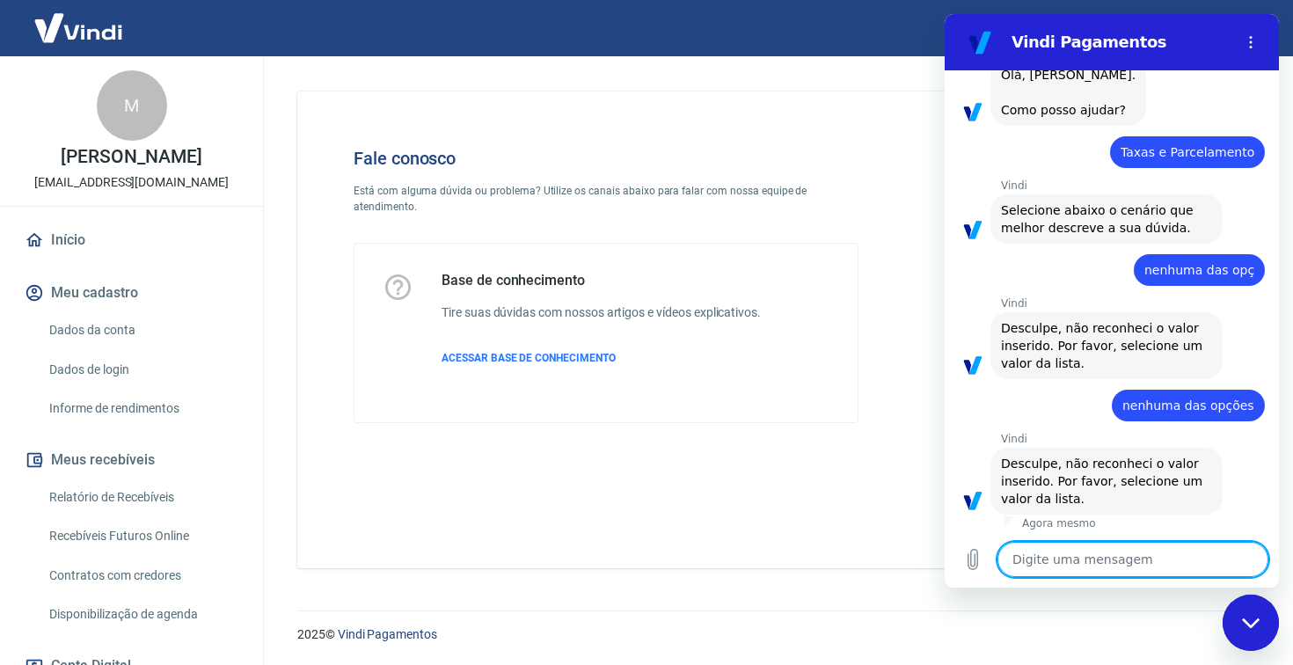
scroll to position [108, 0]
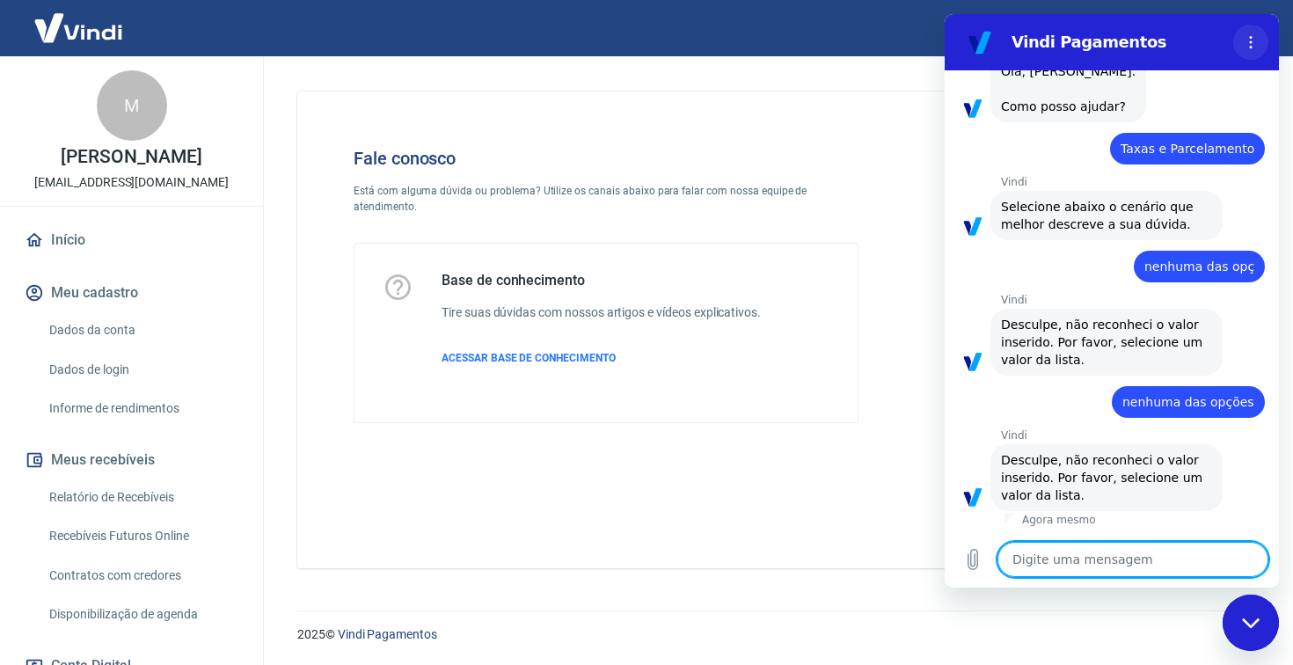
click at [1251, 43] on circle "Menu de opções" at bounding box center [1251, 42] width 3 height 3
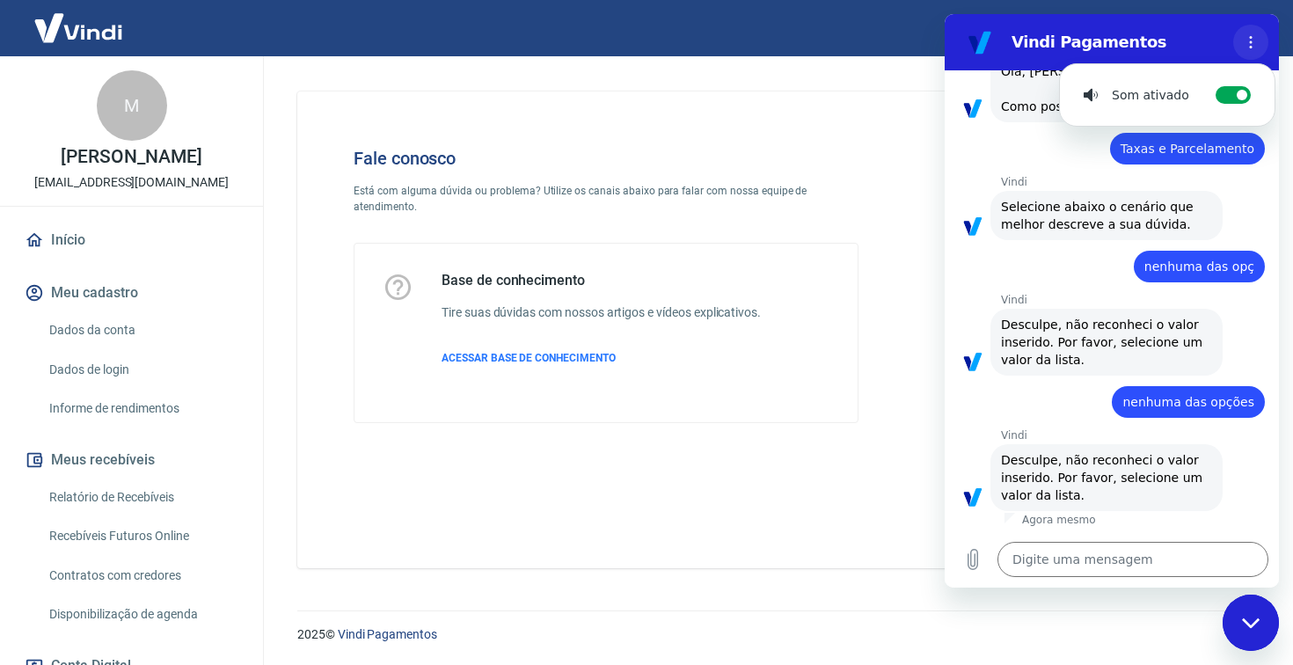
click at [1251, 43] on circle "Menu de opções" at bounding box center [1251, 42] width 3 height 3
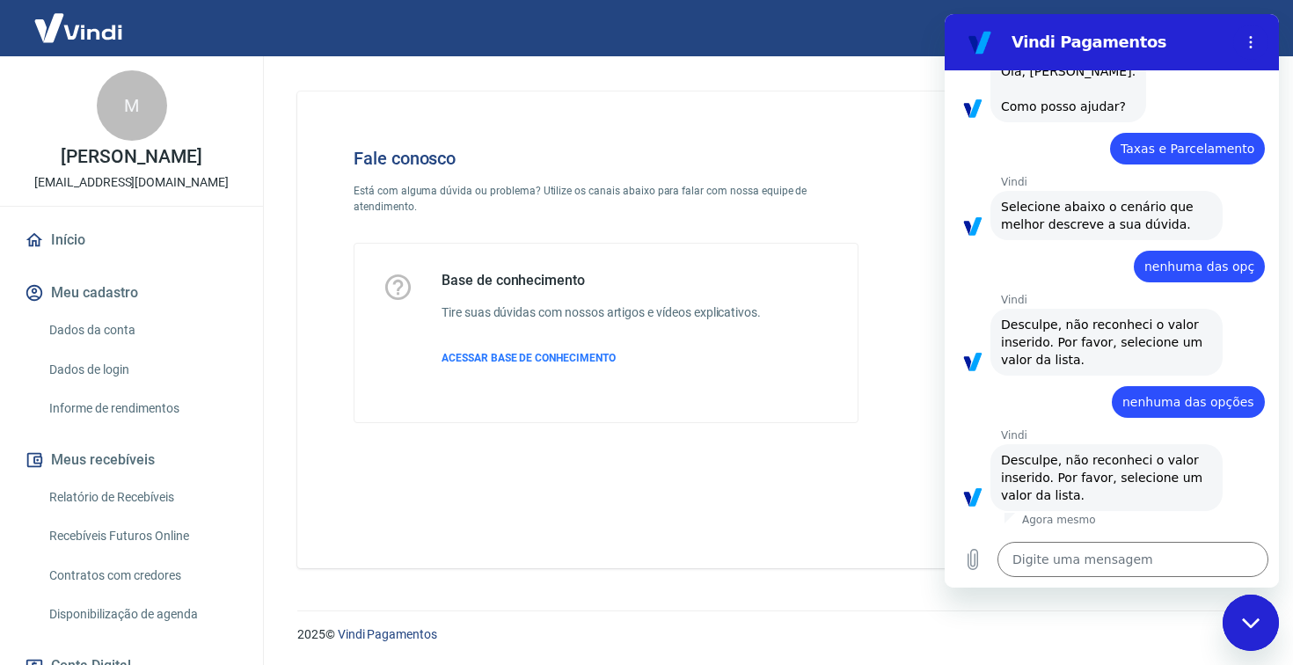
click at [285, 317] on div "Fale conosco Está com alguma dúvida ou problema? Utilize os canais abaixo para …" at bounding box center [773, 322] width 995 height 533
click at [1246, 608] on div "Fechar janela de mensagens" at bounding box center [1250, 622] width 53 height 53
type textarea "x"
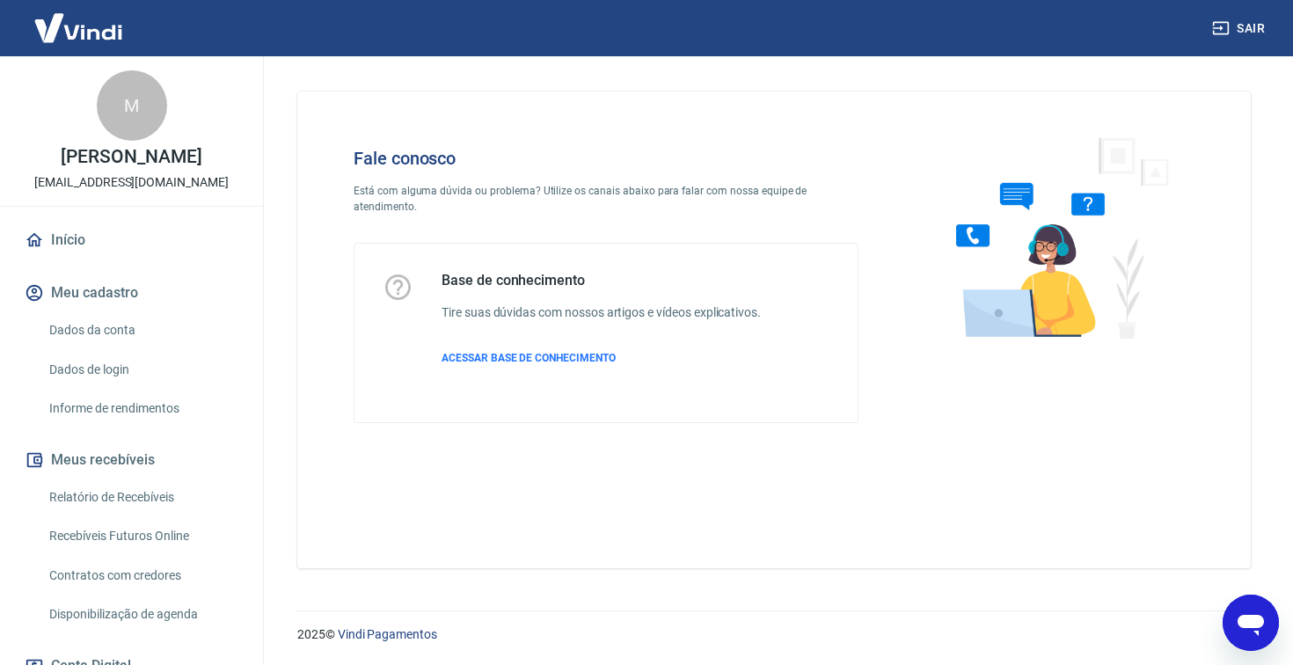
click at [108, 45] on img at bounding box center [78, 28] width 114 height 54
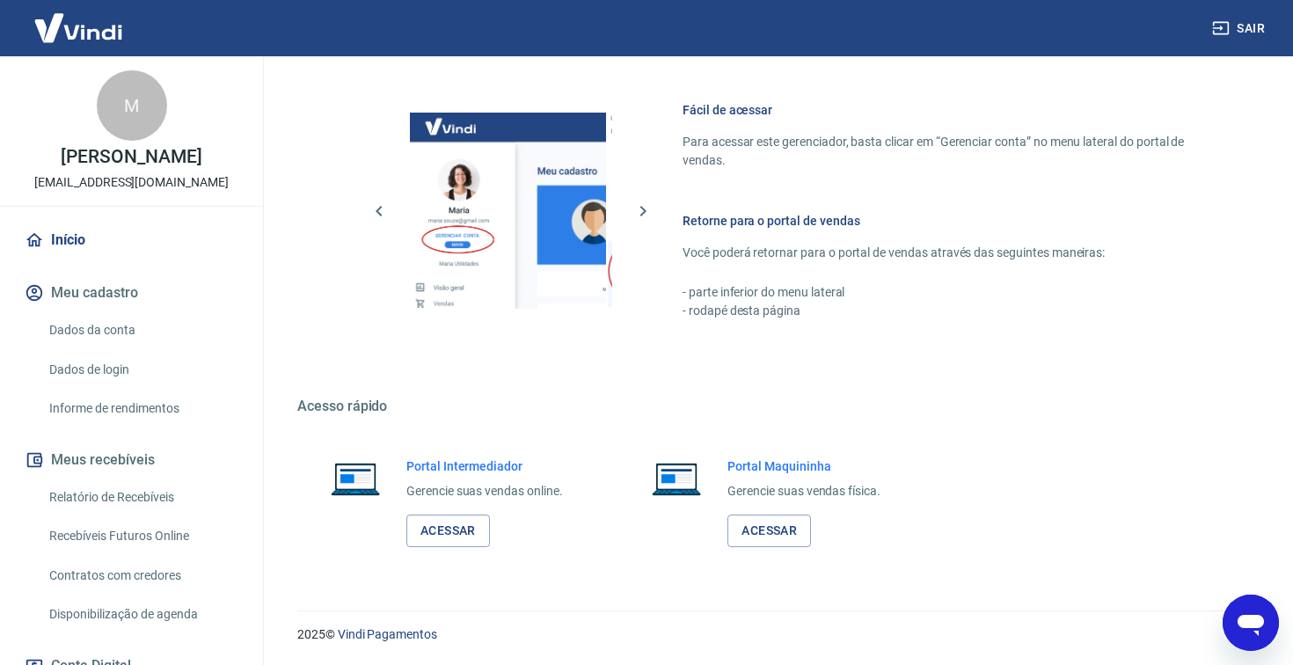
scroll to position [740, 0]
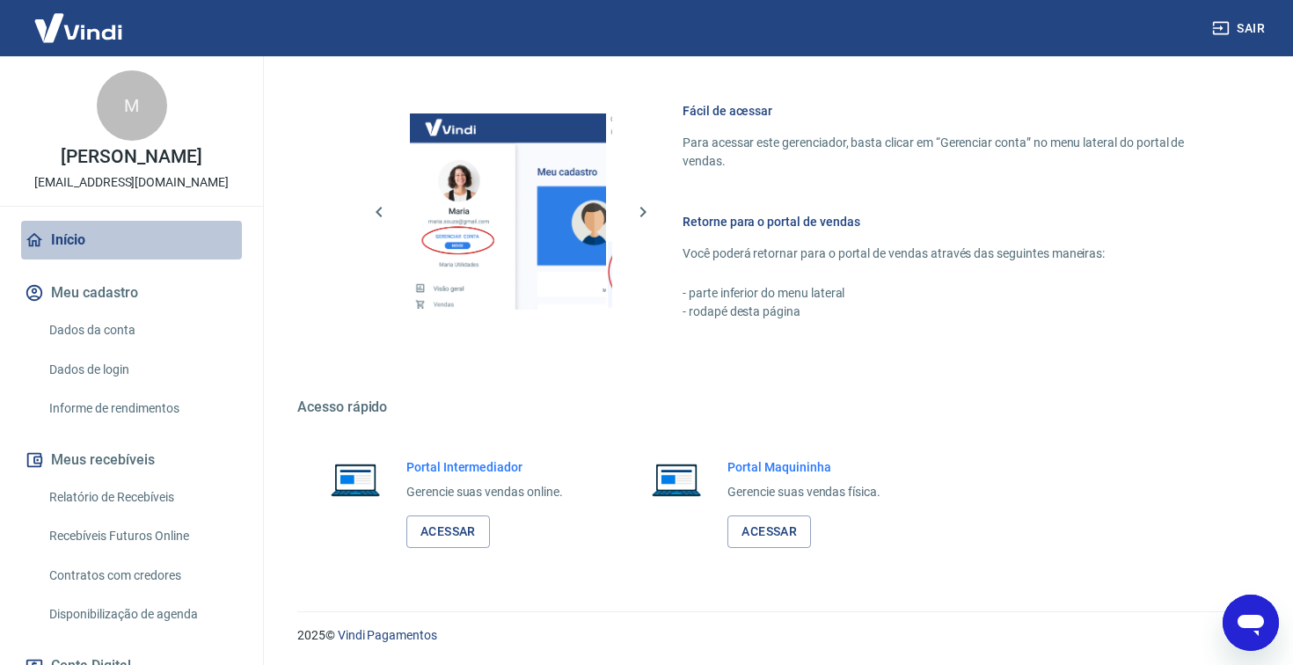
click at [81, 259] on link "Início" at bounding box center [131, 240] width 221 height 39
click at [109, 312] on button "Meu cadastro" at bounding box center [131, 292] width 221 height 39
click at [69, 259] on link "Início" at bounding box center [131, 240] width 221 height 39
click at [107, 348] on link "Dados da conta" at bounding box center [142, 330] width 200 height 36
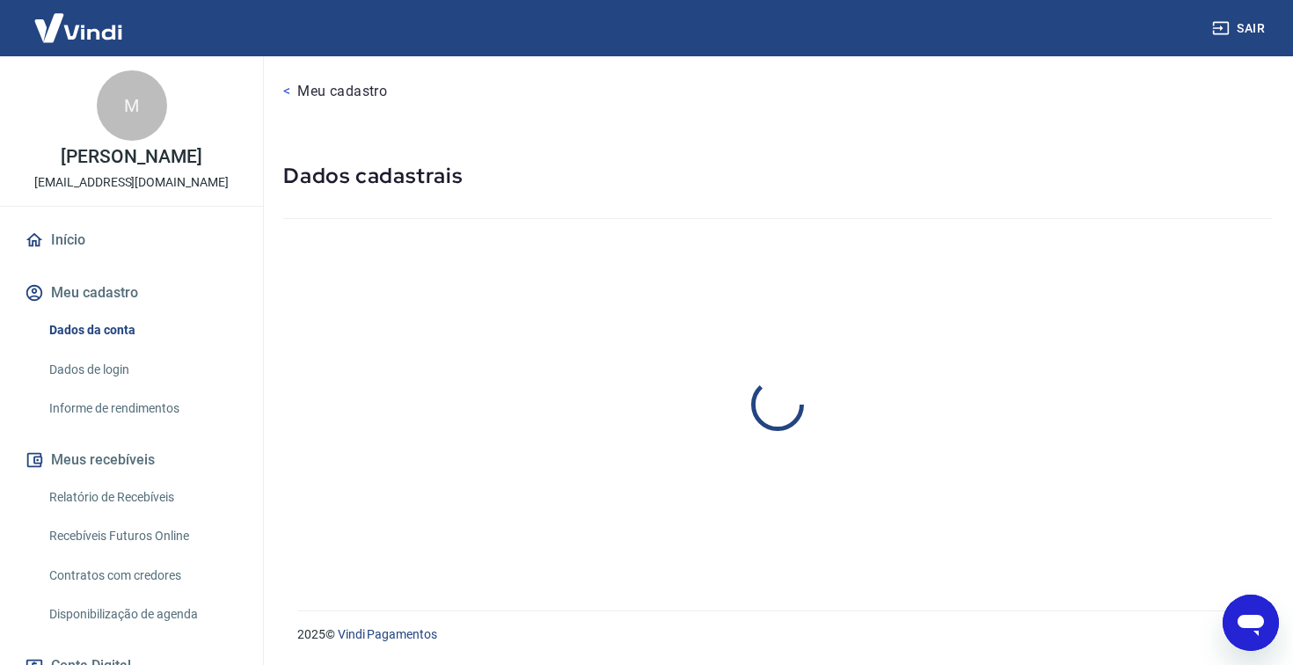
select select "SP"
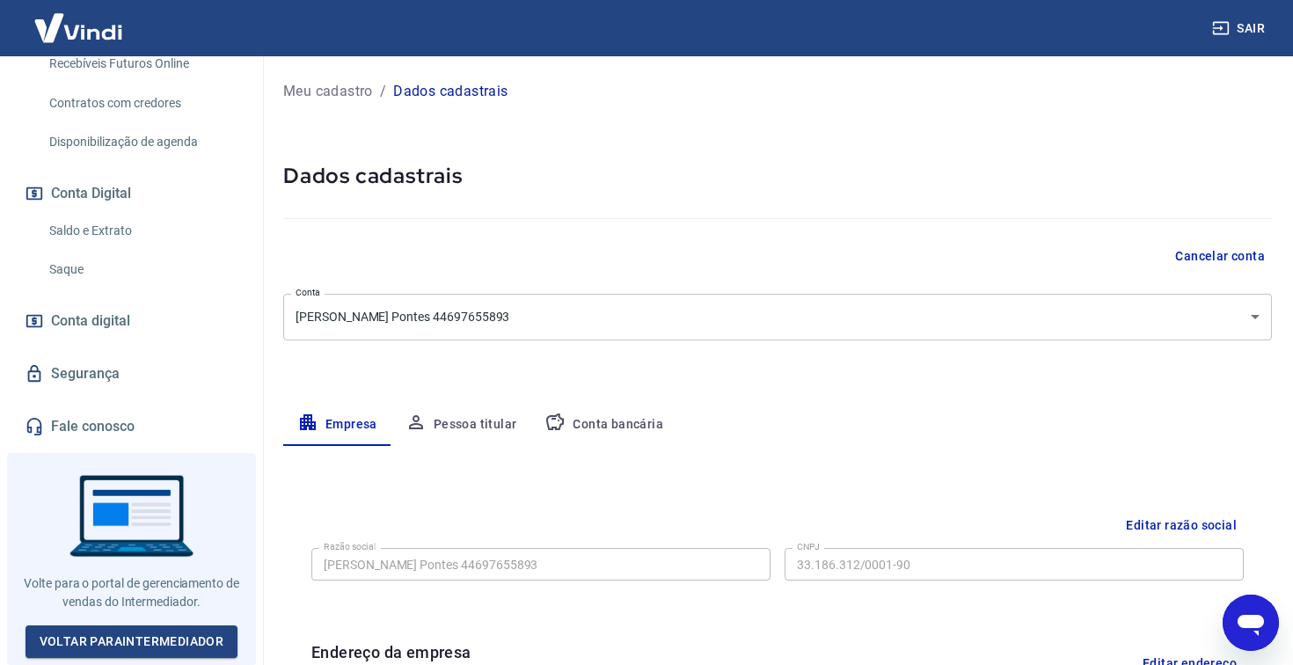
scroll to position [486, 0]
click at [83, 428] on link "Fale conosco" at bounding box center [131, 426] width 221 height 39
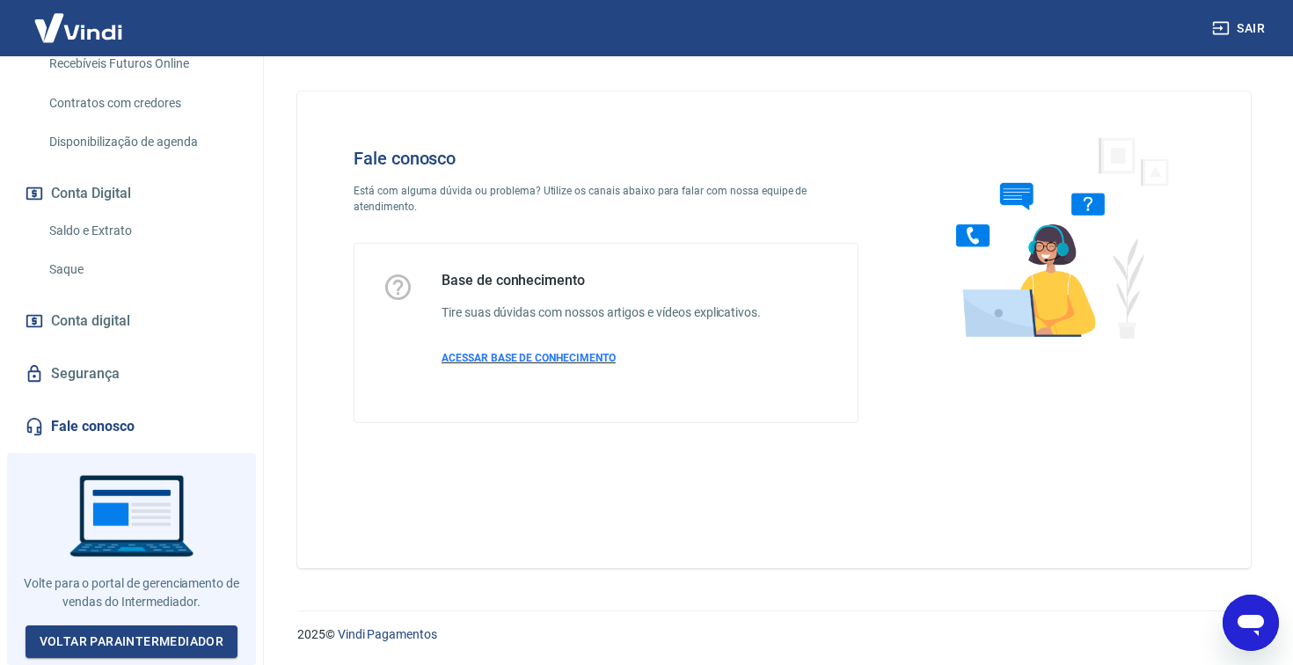
click at [502, 358] on span "ACESSAR BASE DE CONHECIMENTO" at bounding box center [528, 358] width 174 height 12
click at [1246, 631] on icon "Abrir janela de mensagens" at bounding box center [1251, 623] width 32 height 32
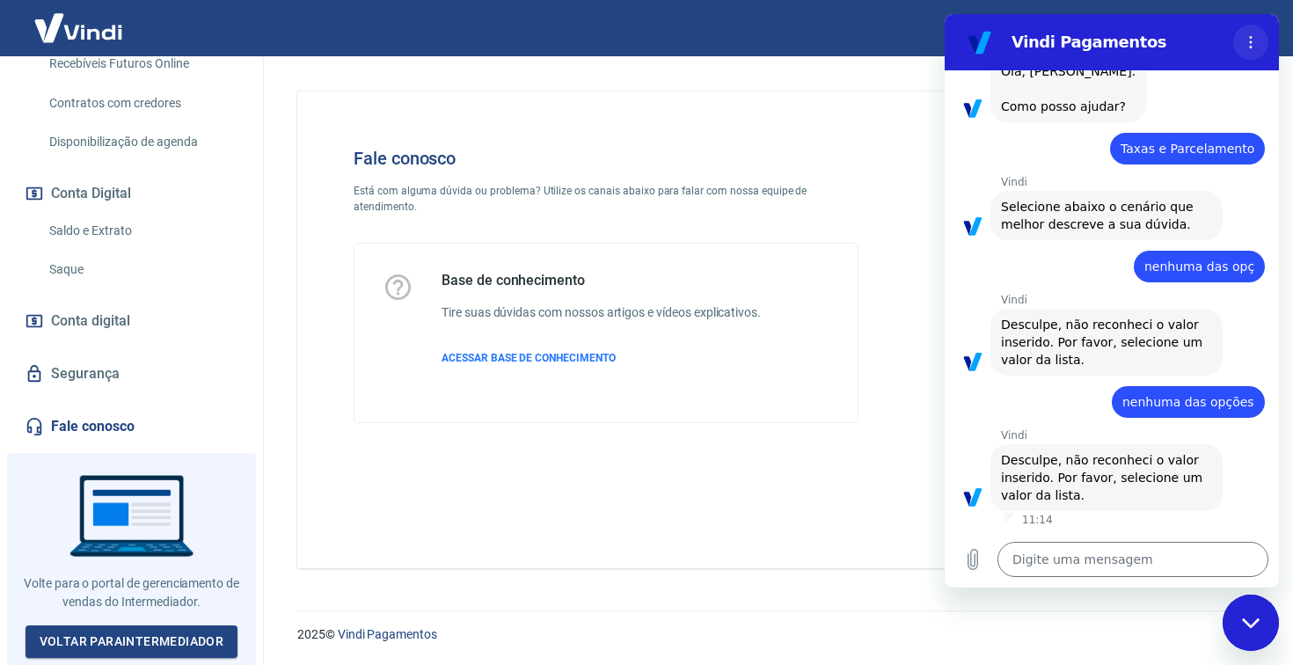
click at [1243, 39] on button "Menu de opções" at bounding box center [1250, 42] width 35 height 35
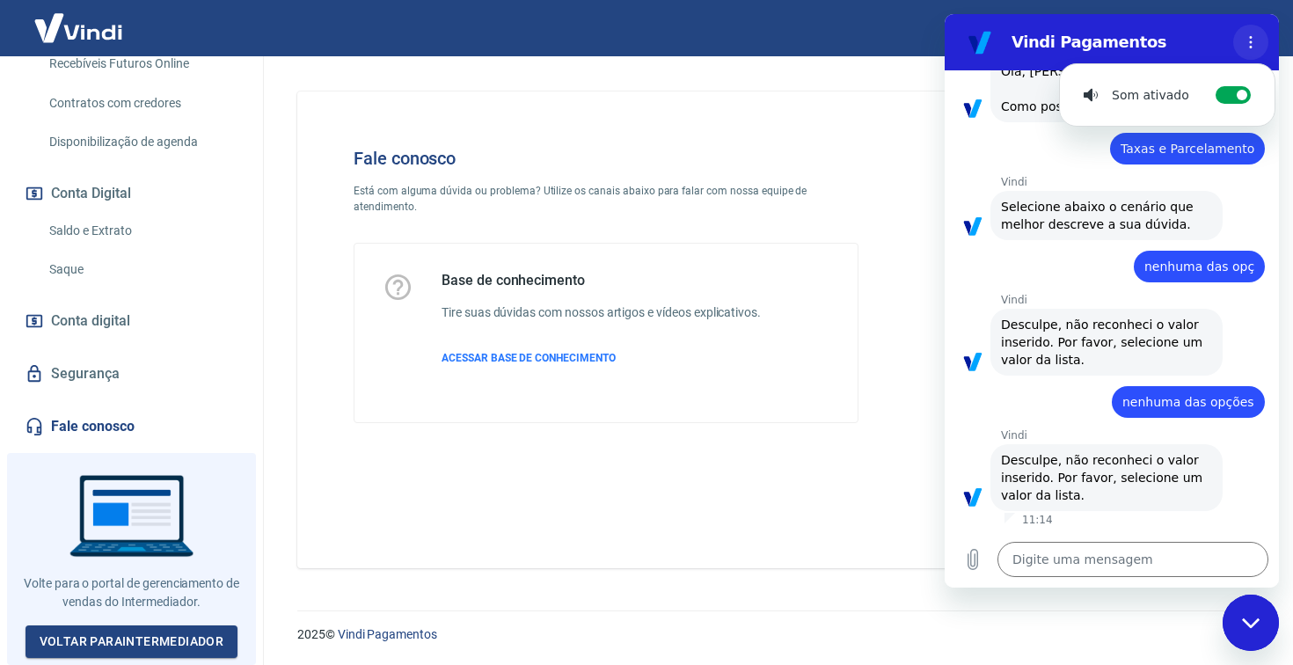
click at [1243, 39] on button "Menu de opções" at bounding box center [1250, 42] width 35 height 35
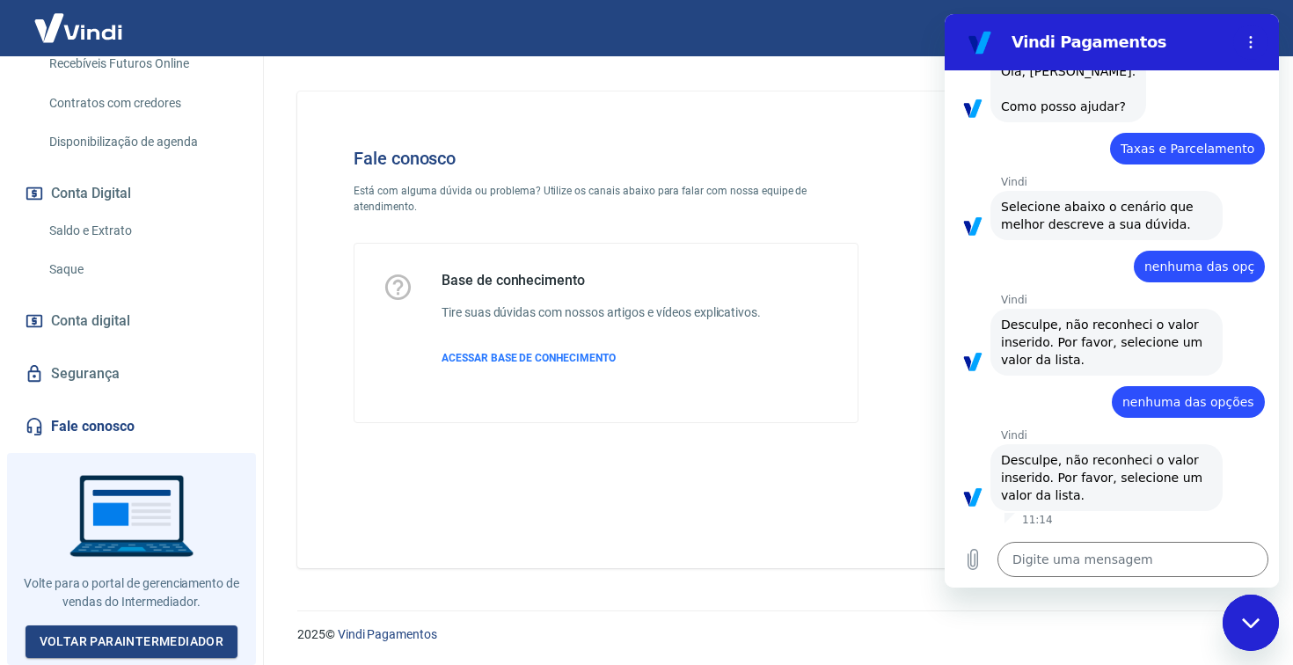
scroll to position [108, 0]
click at [1256, 623] on icon "Fechar janela de mensagens" at bounding box center [1250, 622] width 18 height 10
type textarea "x"
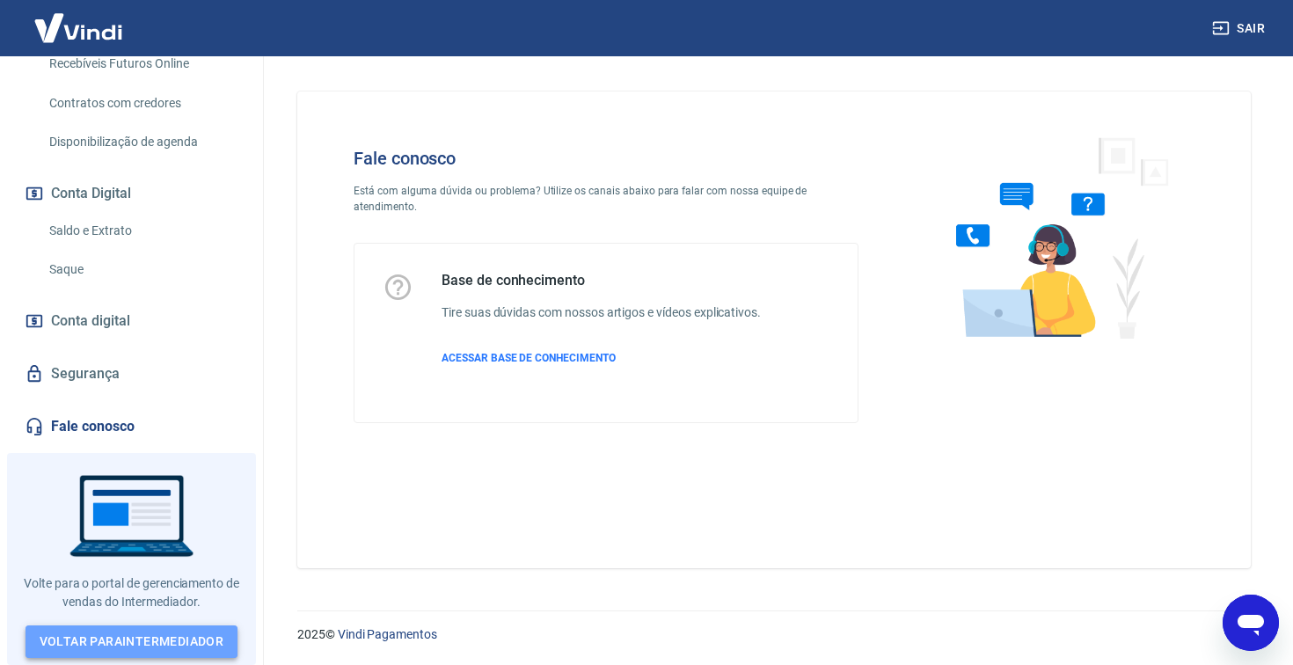
click at [119, 630] on link "Voltar para Intermediador" at bounding box center [132, 641] width 213 height 33
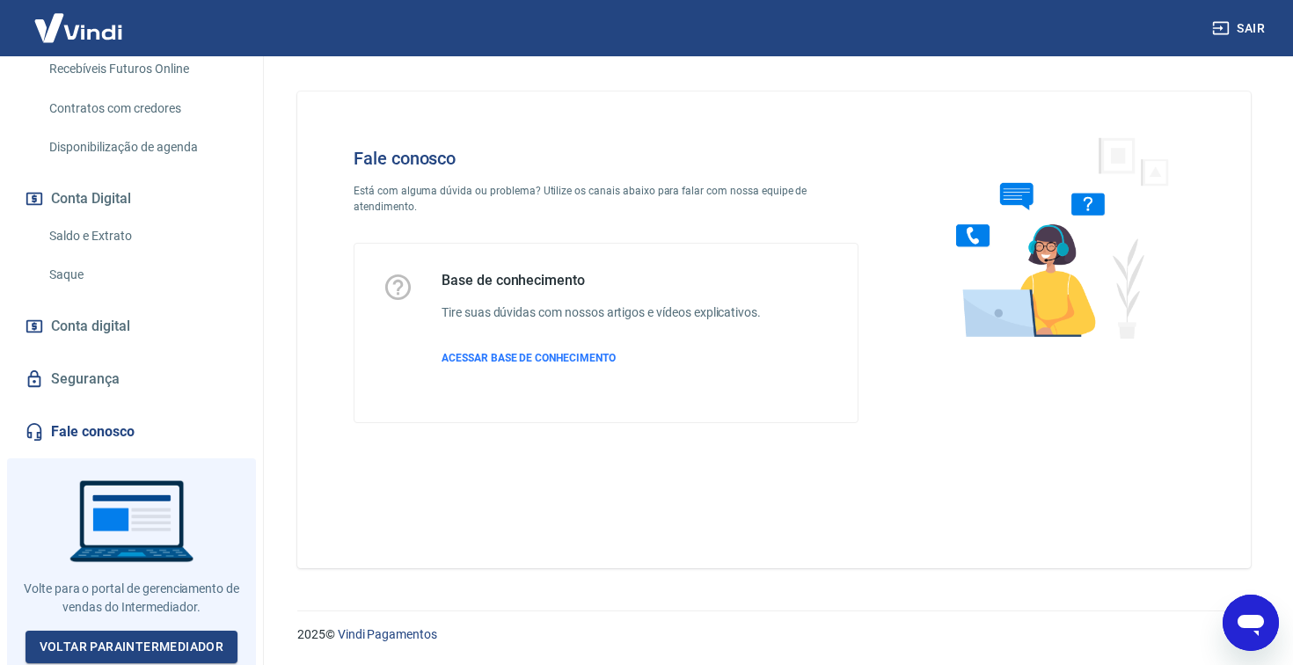
scroll to position [470, 0]
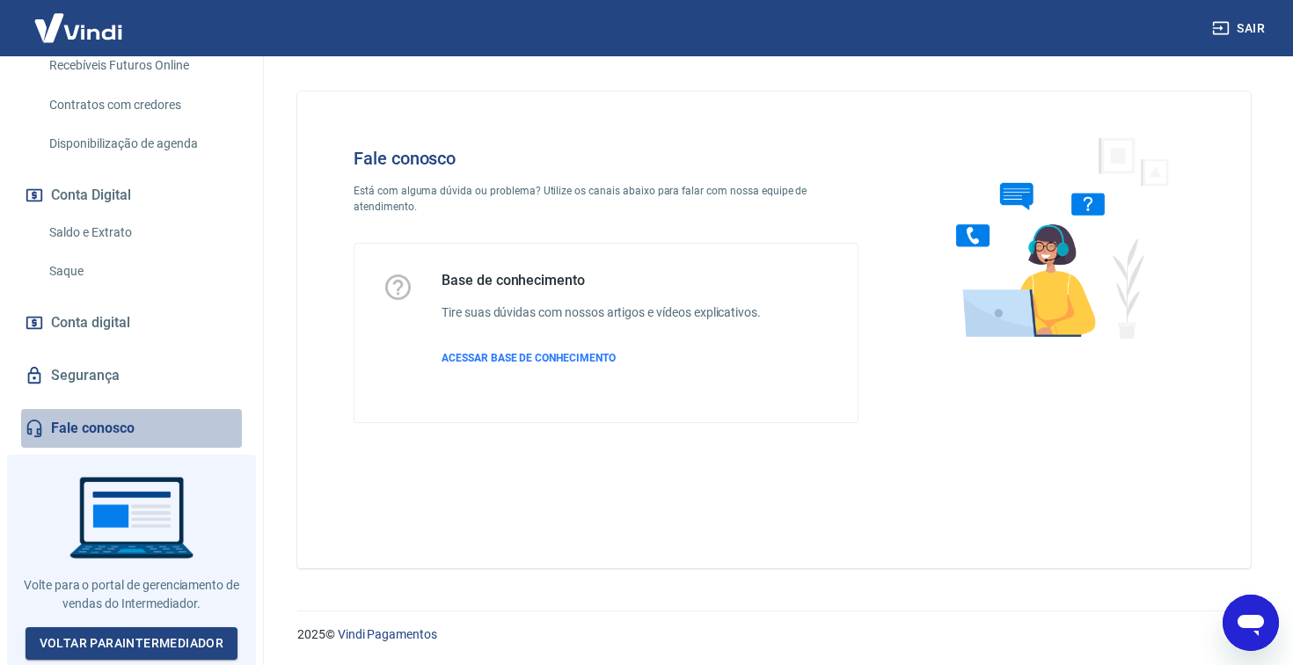
click at [119, 438] on link "Fale conosco" at bounding box center [131, 428] width 221 height 39
click at [1259, 625] on icon "Abrir janela de mensagens" at bounding box center [1250, 625] width 26 height 21
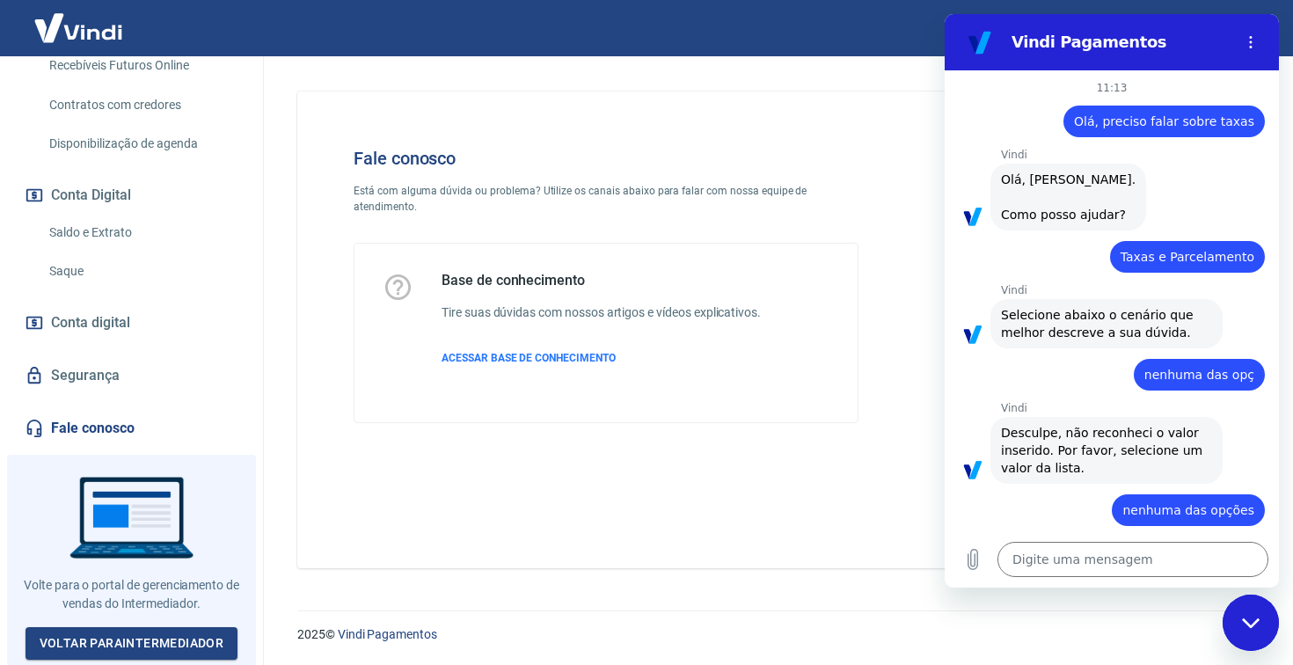
scroll to position [108, 0]
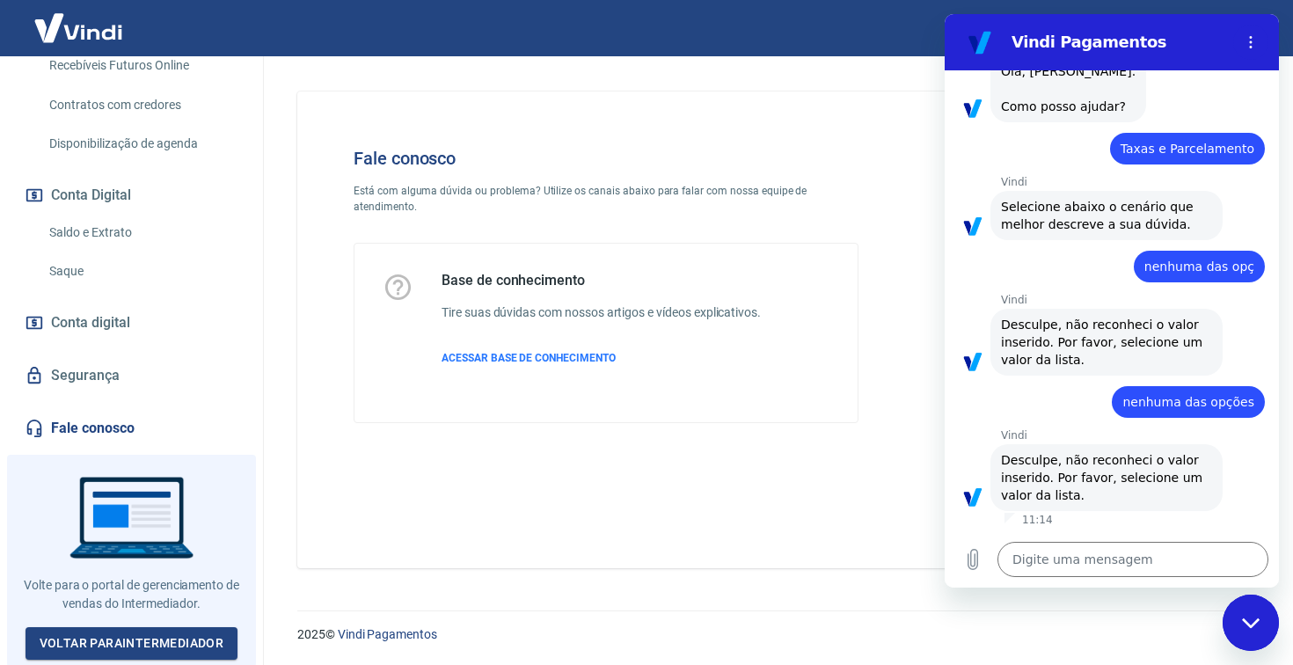
click at [849, 547] on div "Fale conosco Está com alguma dúvida ou problema? Utilize os canais abaixo para …" at bounding box center [773, 329] width 953 height 477
click at [860, 492] on div "Fale conosco Está com alguma dúvida ou problema? Utilize os canais abaixo para …" at bounding box center [773, 329] width 953 height 477
click at [1237, 606] on div "Fechar janela de mensagens" at bounding box center [1250, 622] width 53 height 53
type textarea "x"
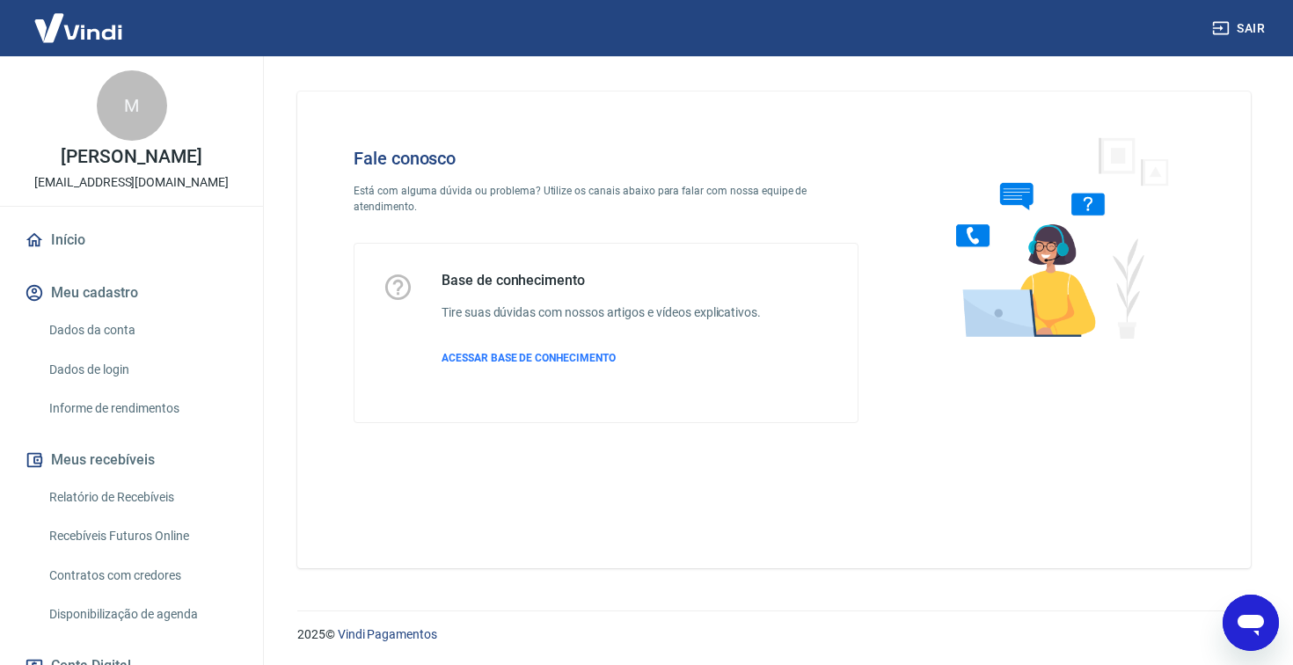
scroll to position [0, 0]
click at [557, 361] on span "ACESSAR BASE DE CONHECIMENTO" at bounding box center [528, 358] width 174 height 12
click at [64, 44] on img at bounding box center [78, 28] width 114 height 54
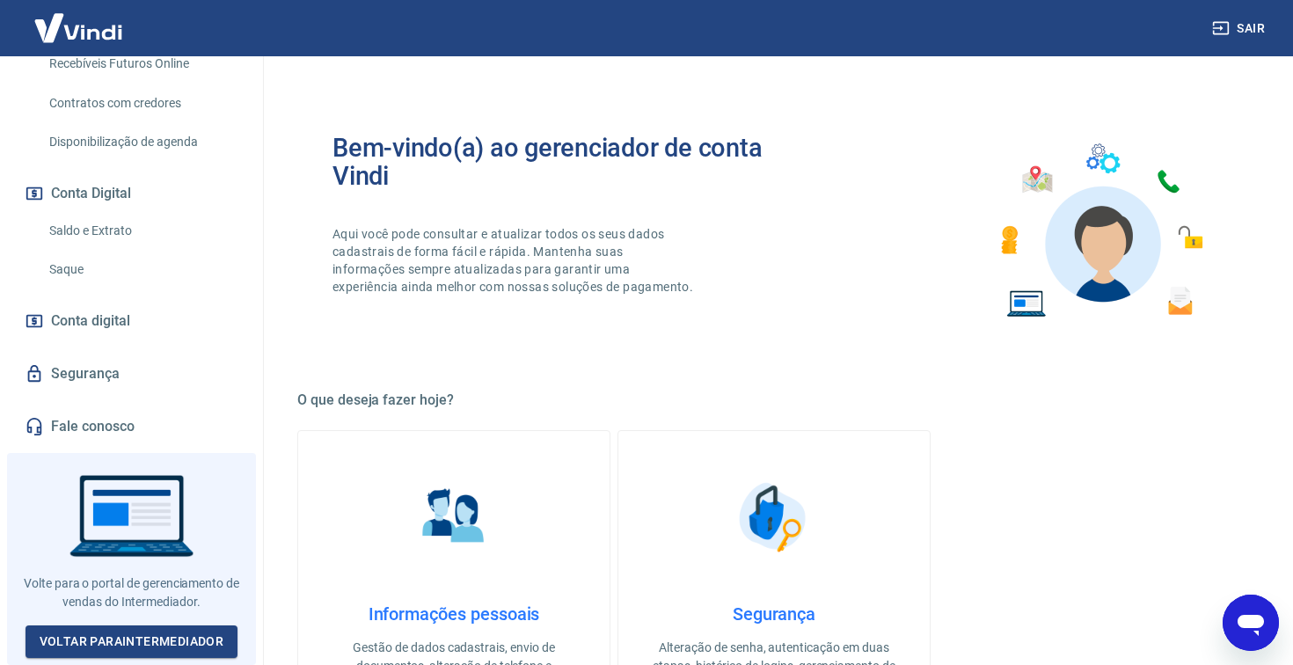
scroll to position [486, 0]
click at [84, 633] on link "Voltar para Intermediador" at bounding box center [132, 641] width 213 height 33
